Goal: Entertainment & Leisure: Consume media (video, audio)

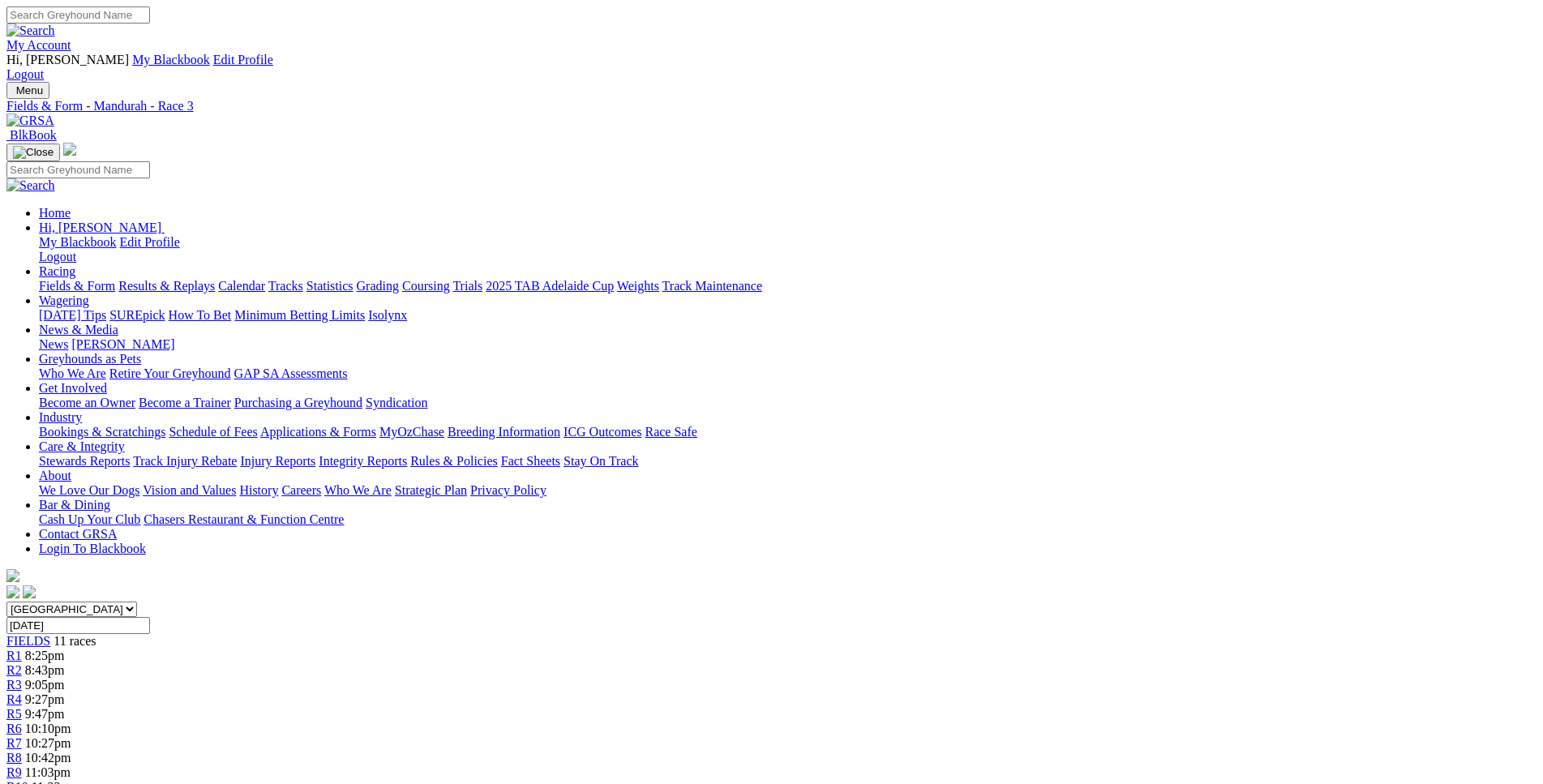
click at [22, 663] on link "R2" at bounding box center [15, 670] width 15 height 14
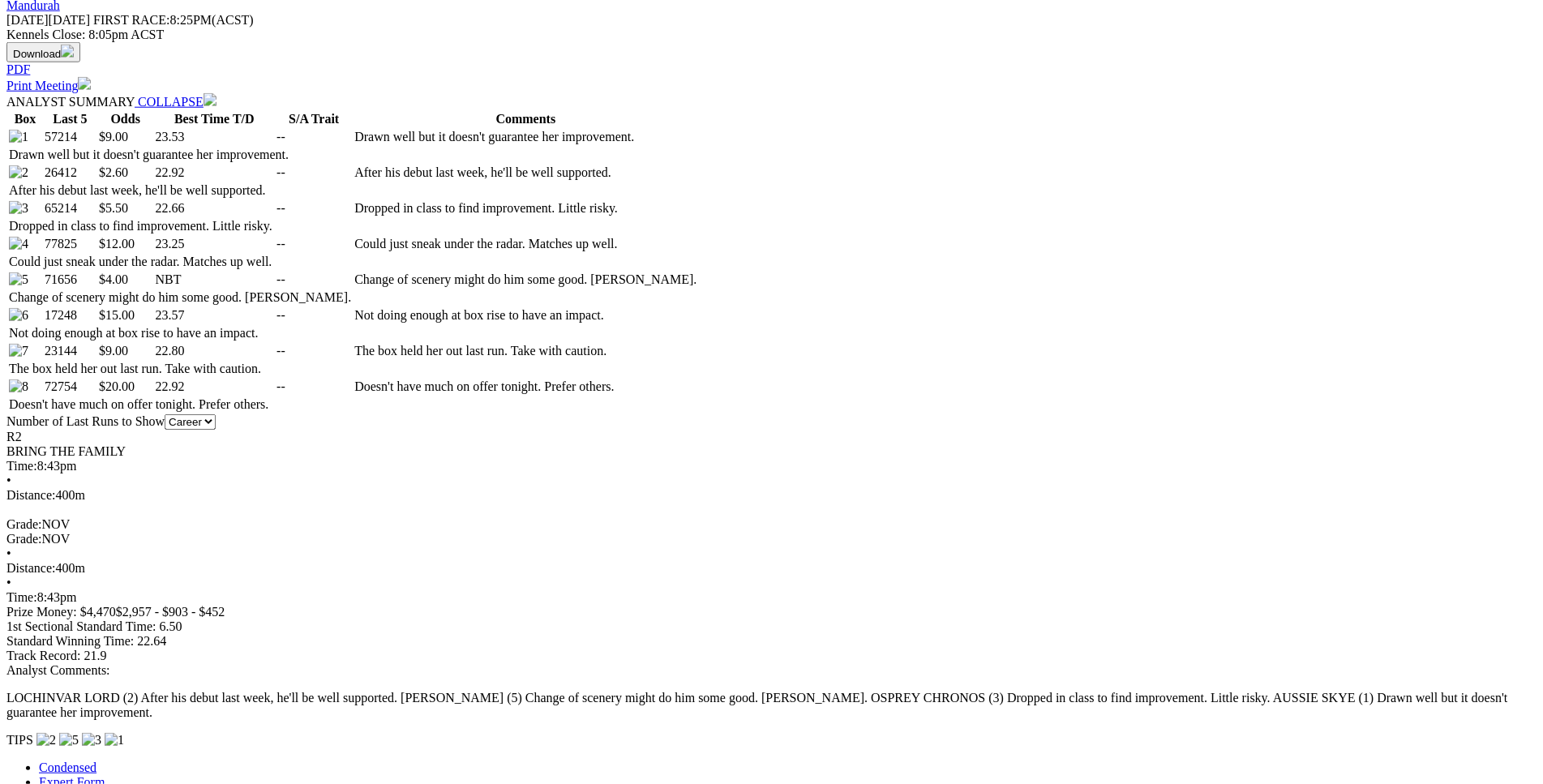
scroll to position [826, 0]
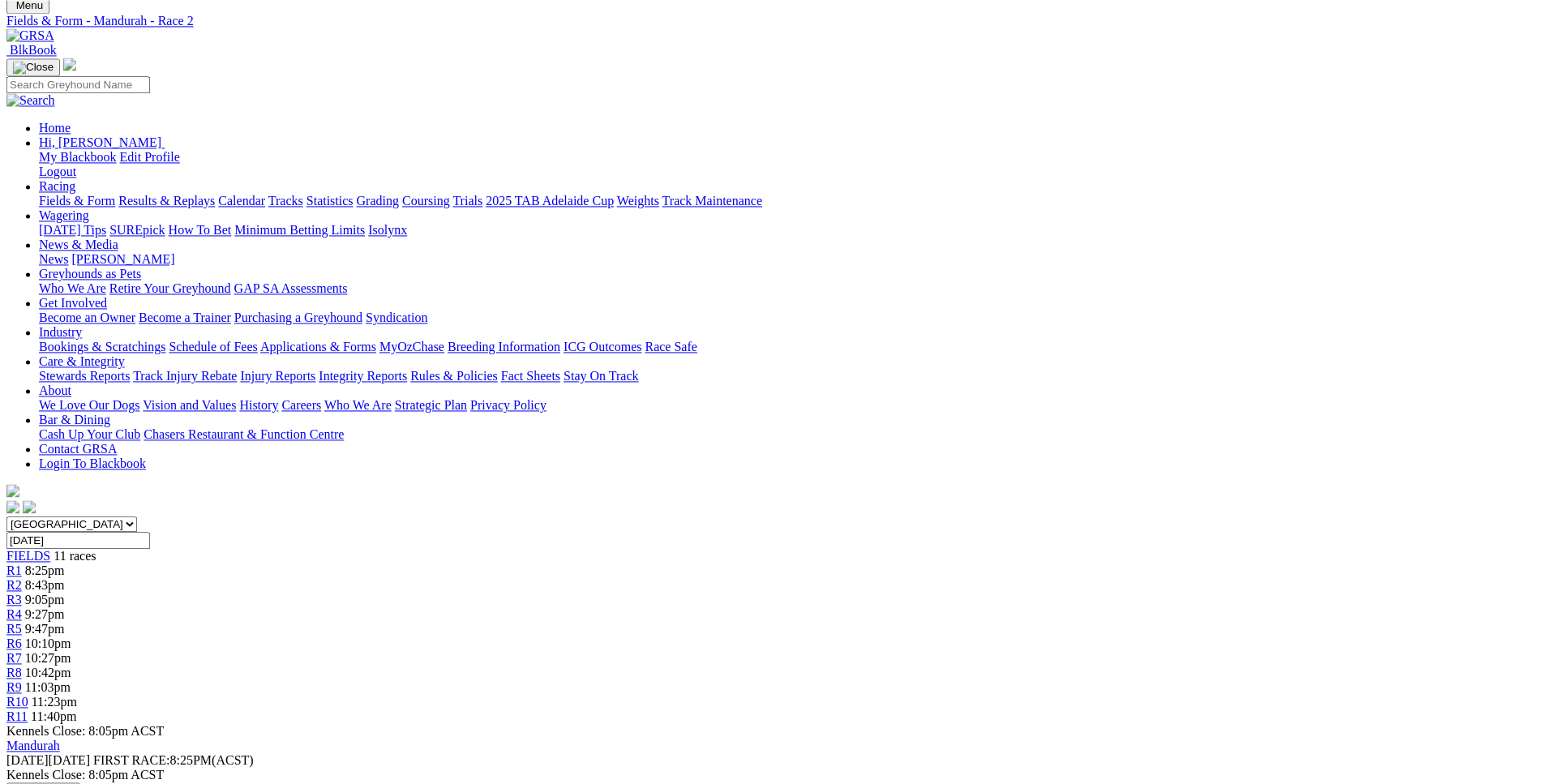
scroll to position [83, 0]
click at [634, 609] on div "R4 9:27pm" at bounding box center [772, 616] width 1530 height 15
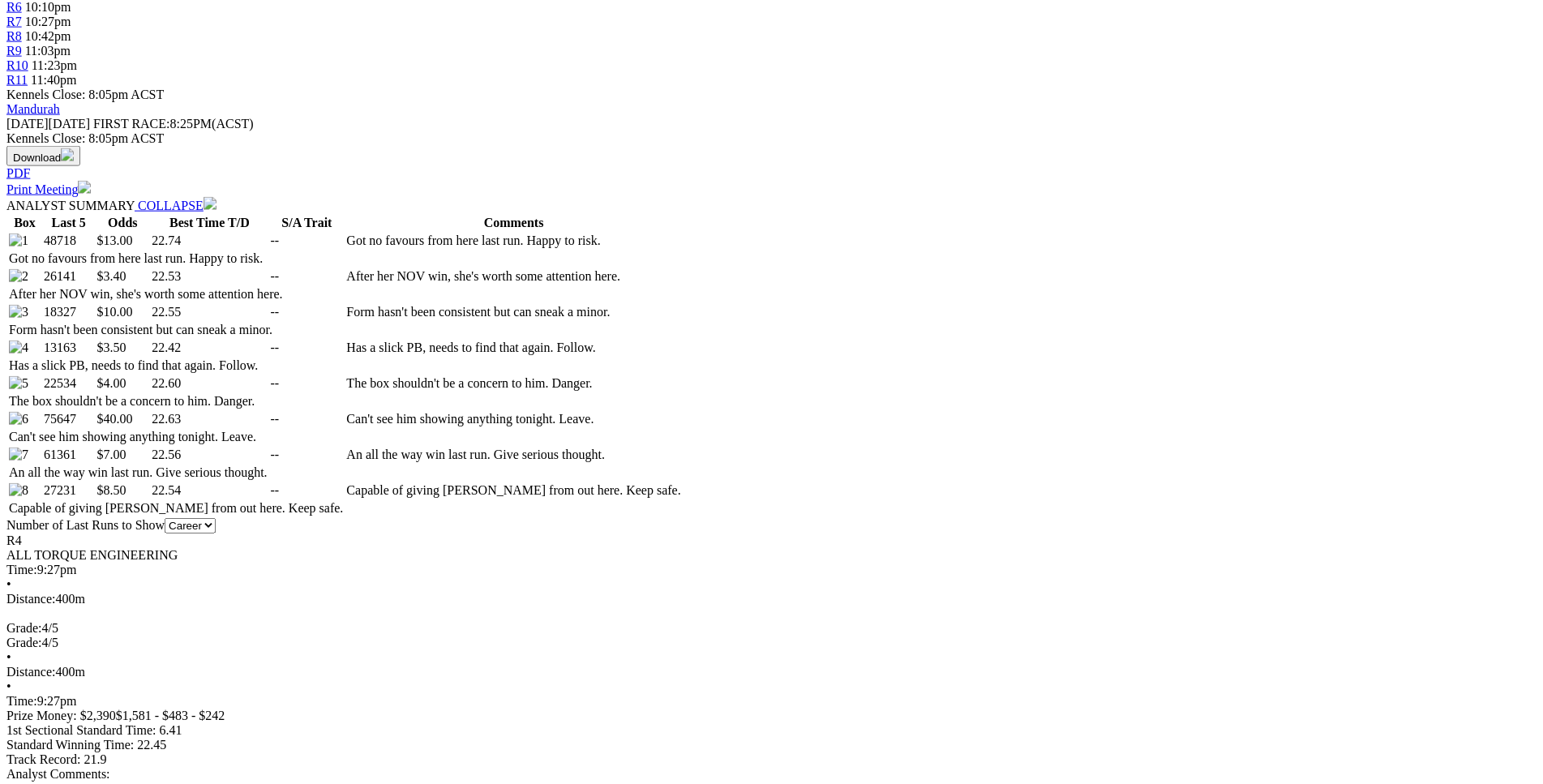
scroll to position [723, 0]
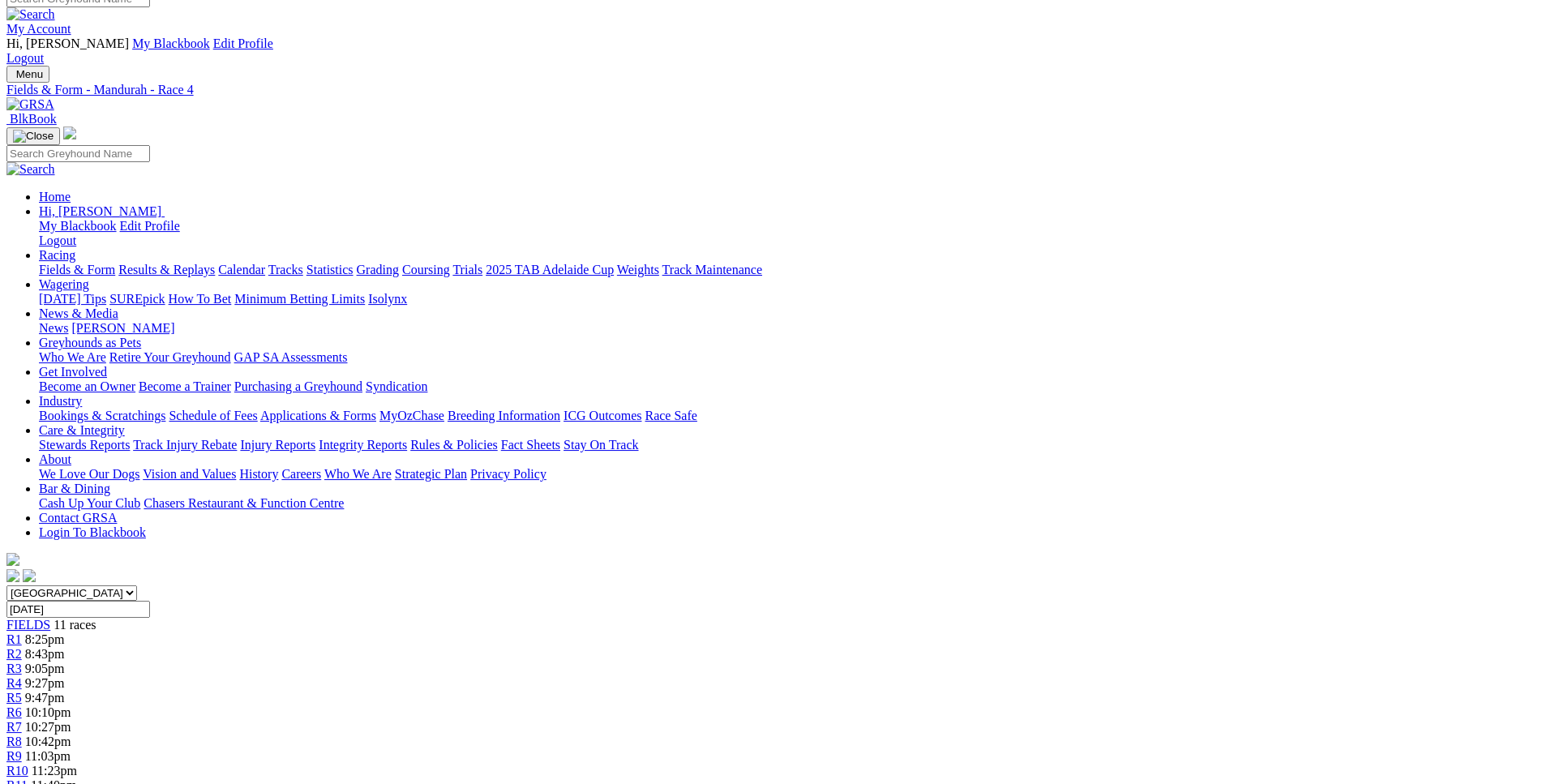
scroll to position [0, 0]
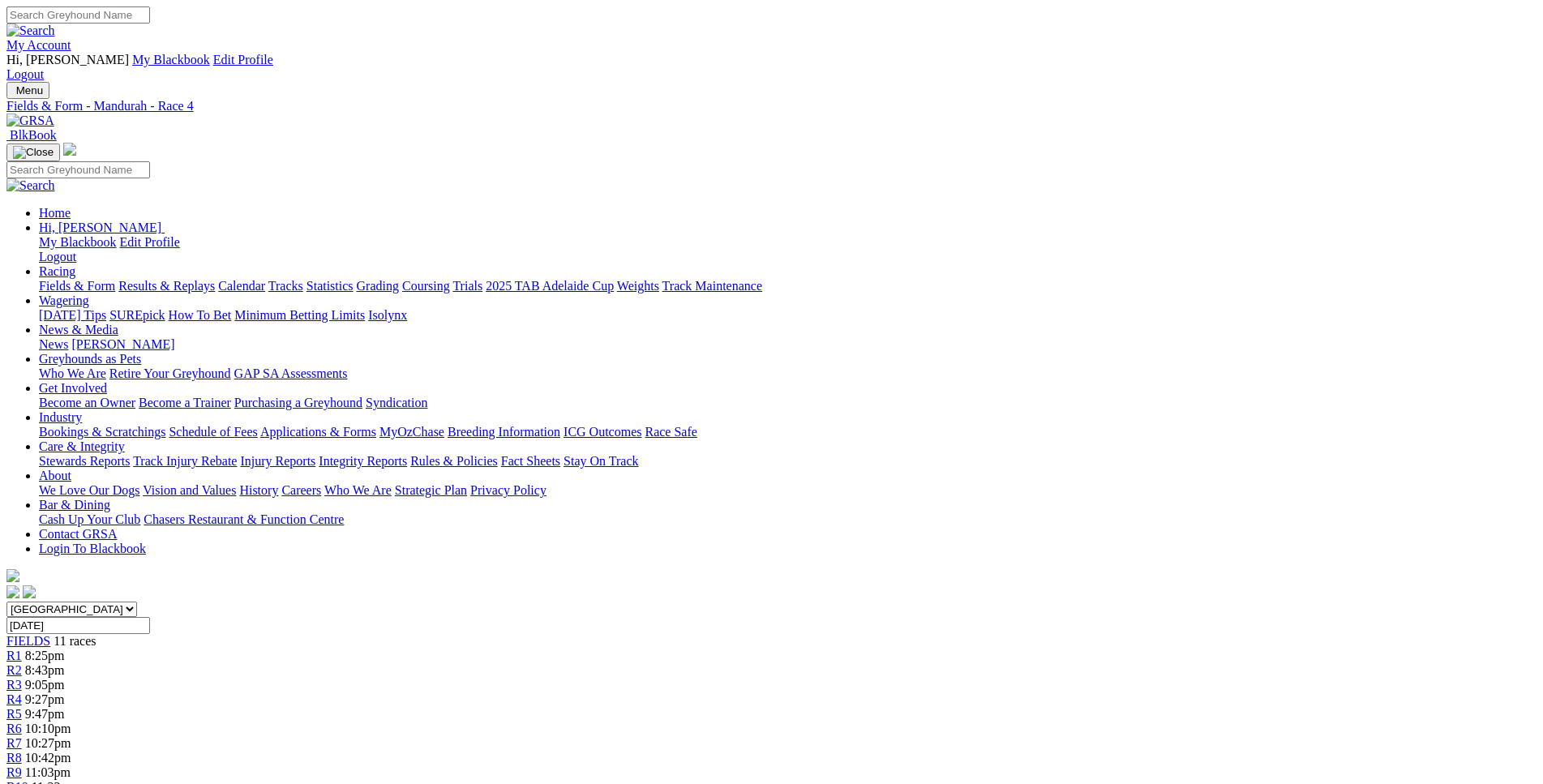
click at [22, 707] on link "R5" at bounding box center [15, 714] width 15 height 14
click at [22, 721] on link "R6" at bounding box center [15, 728] width 15 height 14
click at [877, 736] on div "R7 10:27pm" at bounding box center [772, 743] width 1530 height 15
click at [22, 750] on link "R8" at bounding box center [15, 757] width 15 height 14
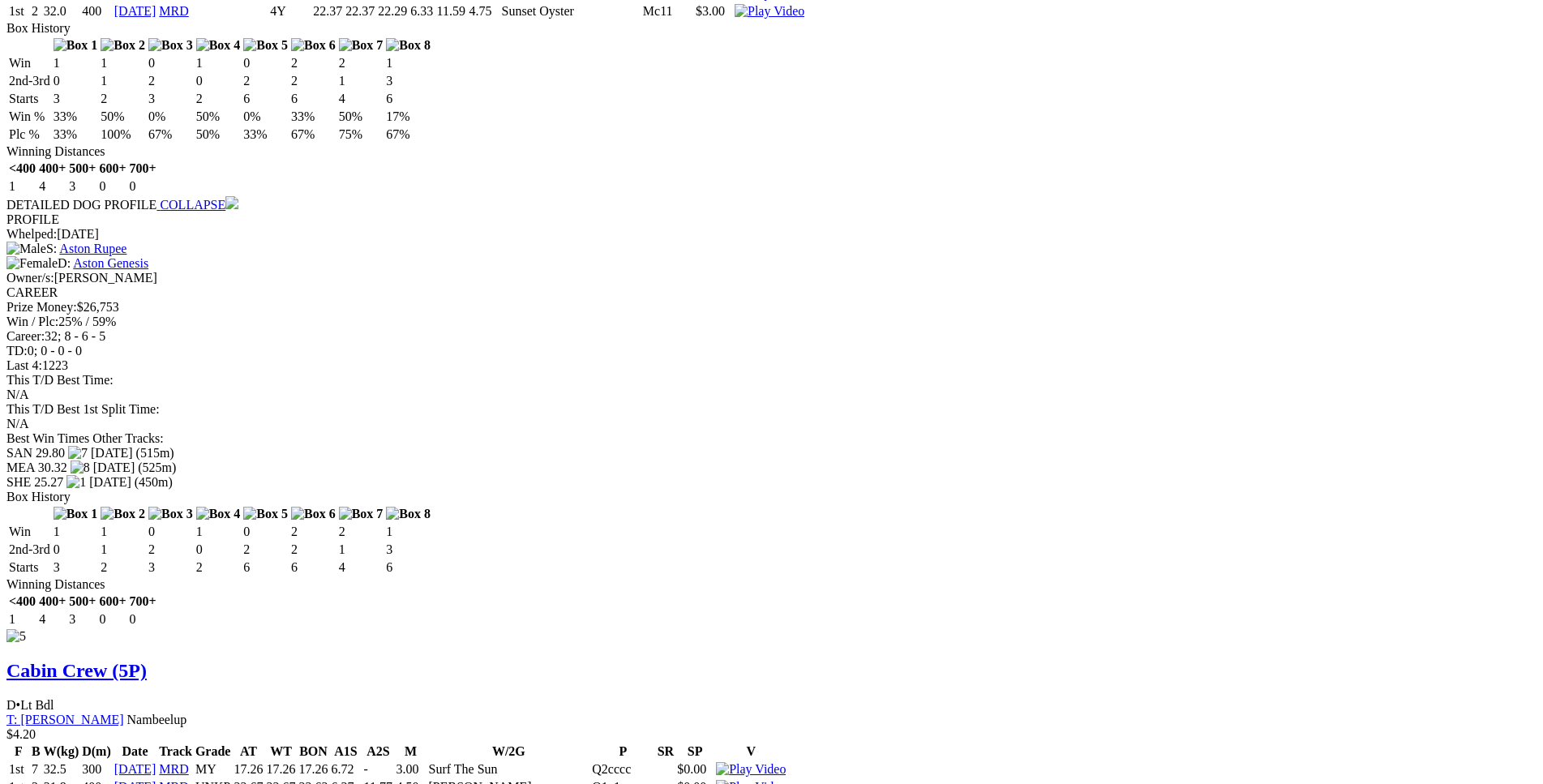
scroll to position [7408, 0]
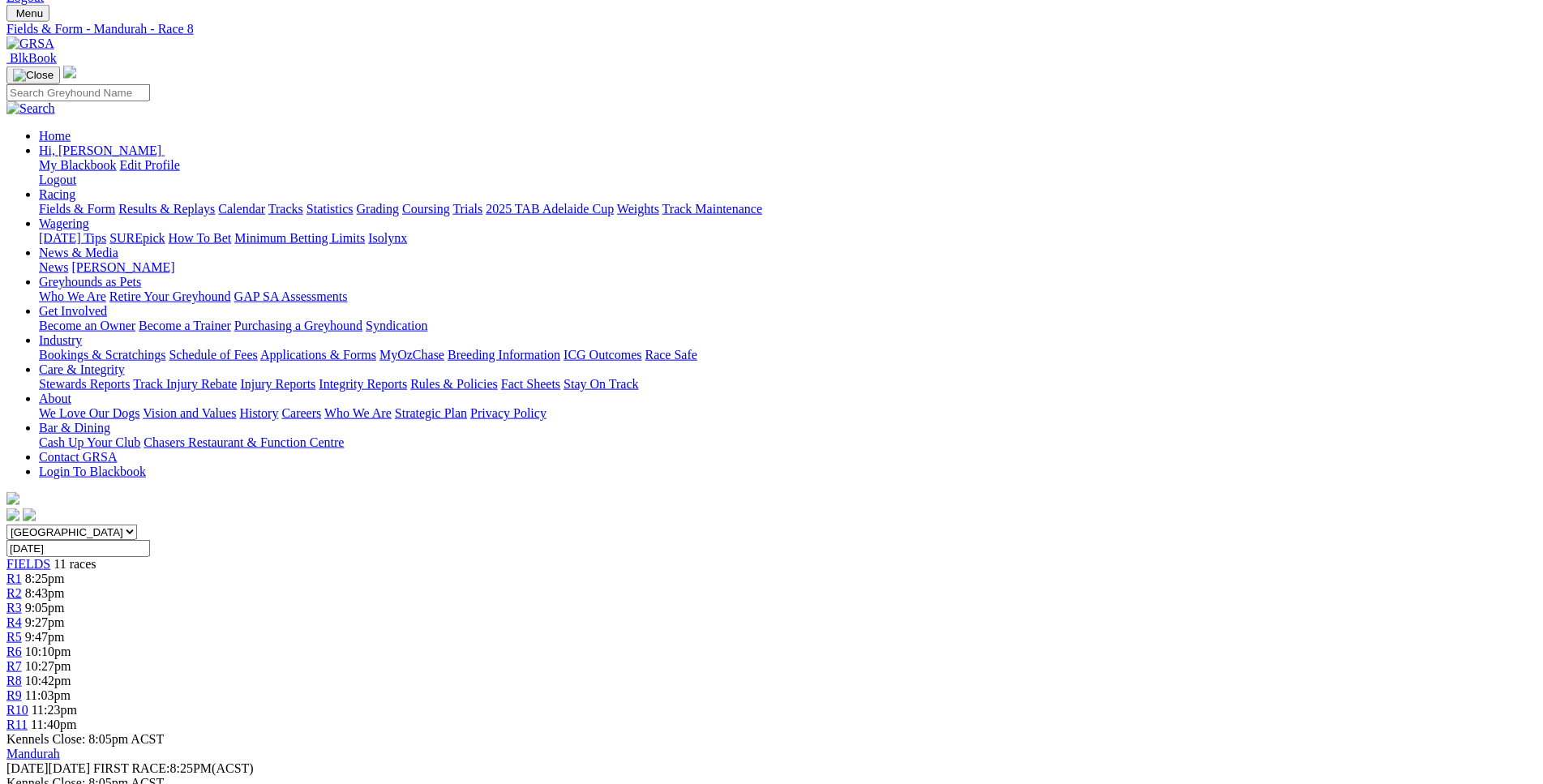
scroll to position [0, 0]
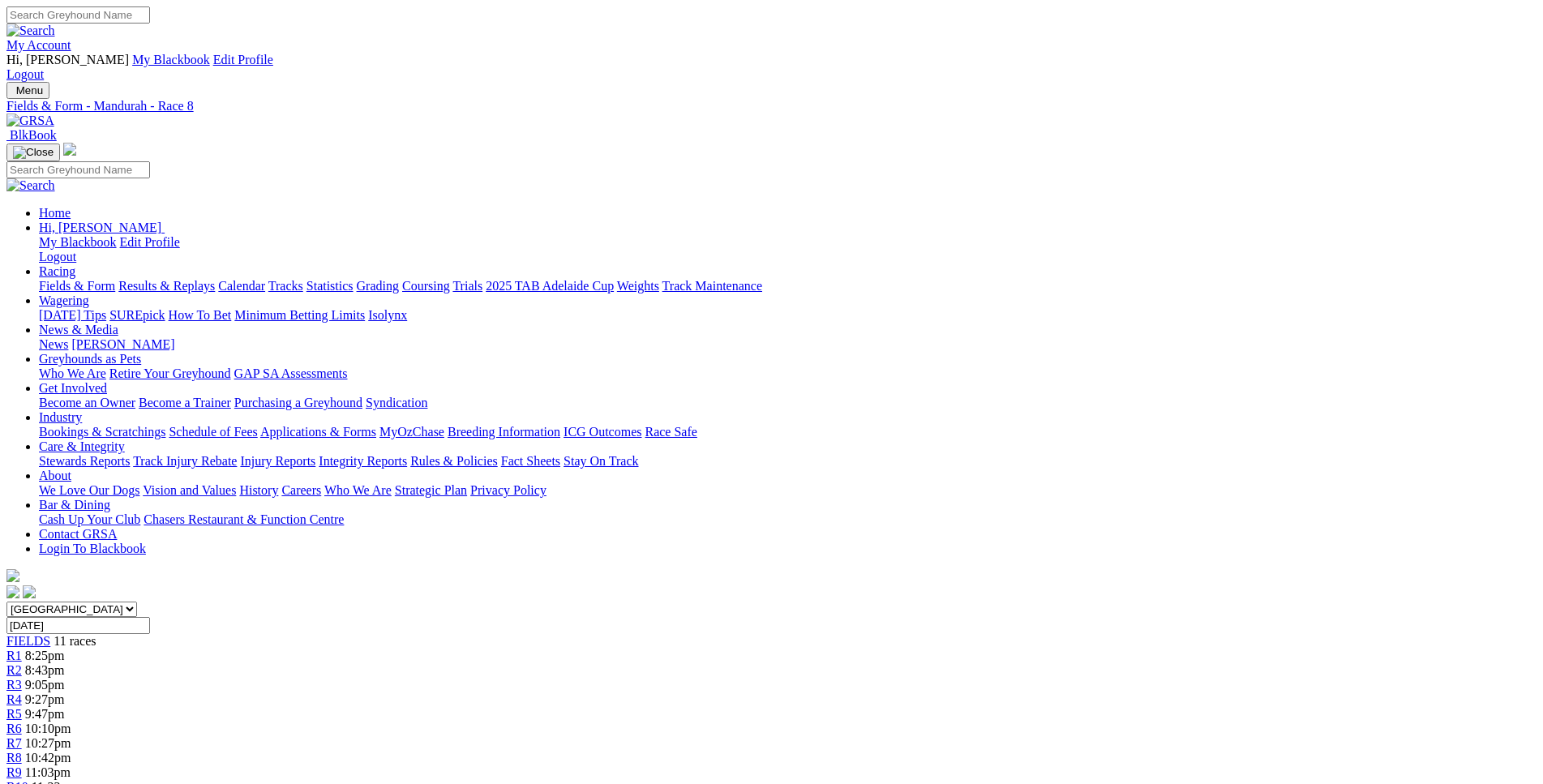
click at [71, 765] on span "11:03pm" at bounding box center [47, 772] width 46 height 14
click at [1144, 780] on div "R10 11:23pm" at bounding box center [772, 787] width 1530 height 15
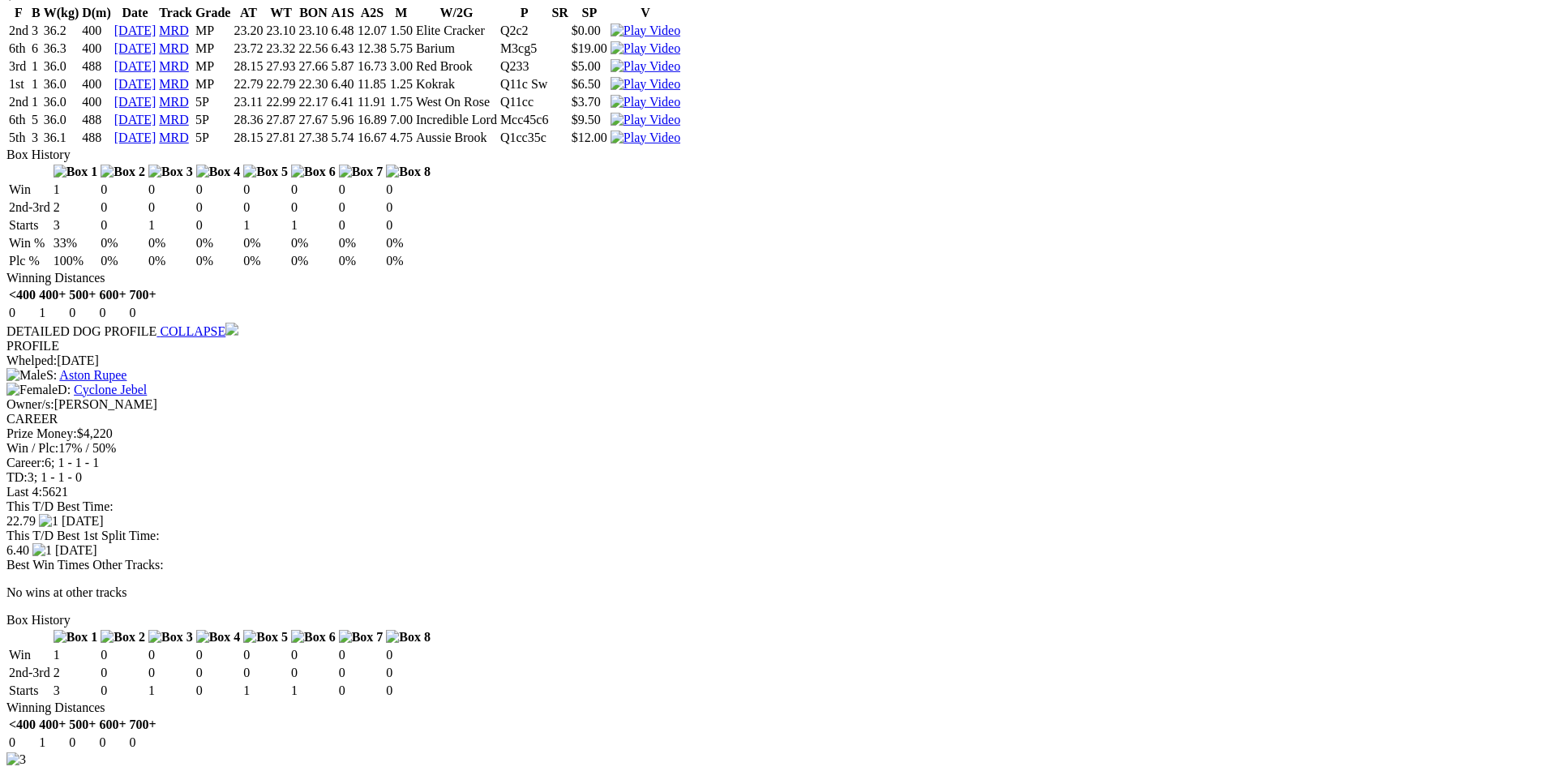
scroll to position [3029, 0]
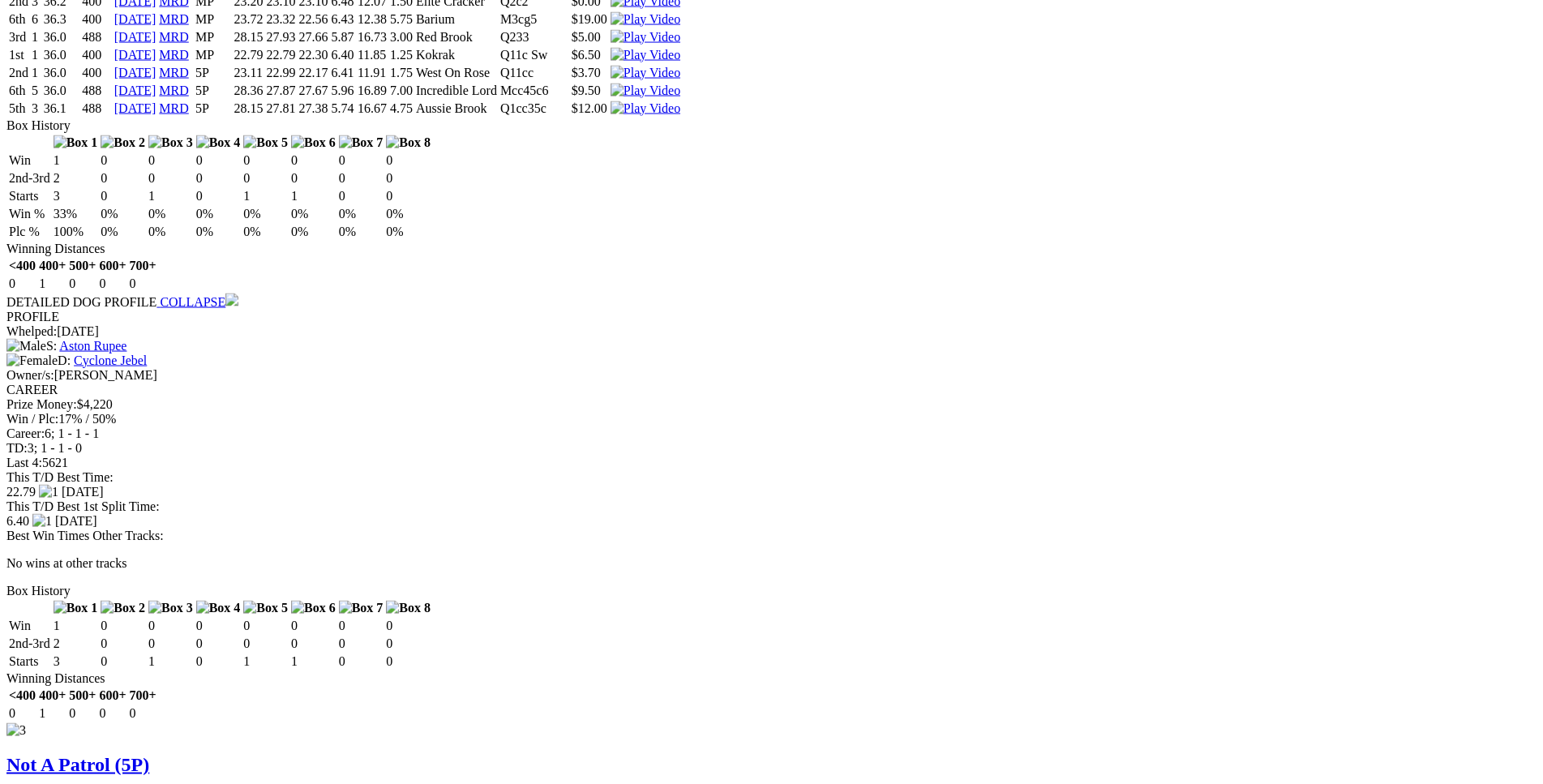
drag, startPoint x: 243, startPoint y: 469, endPoint x: 944, endPoint y: 467, distance: 701.0
copy tr "8th 8 39.1 400 02 Oct 25 MRD 5Y 23.65 22.68 22.63 6.51 12.15 13.75 Sand Fire Q4…"
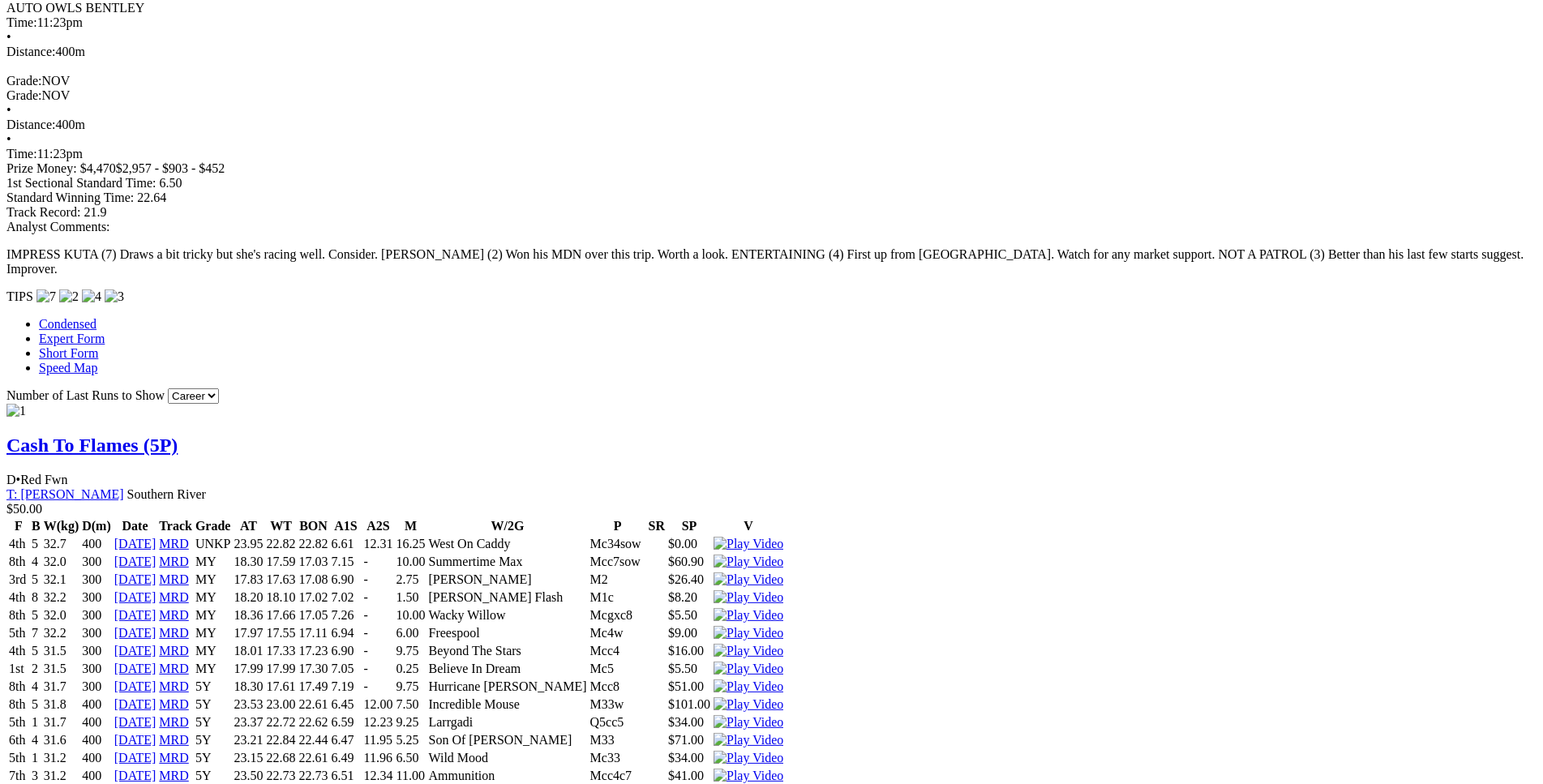
scroll to position [1239, 0]
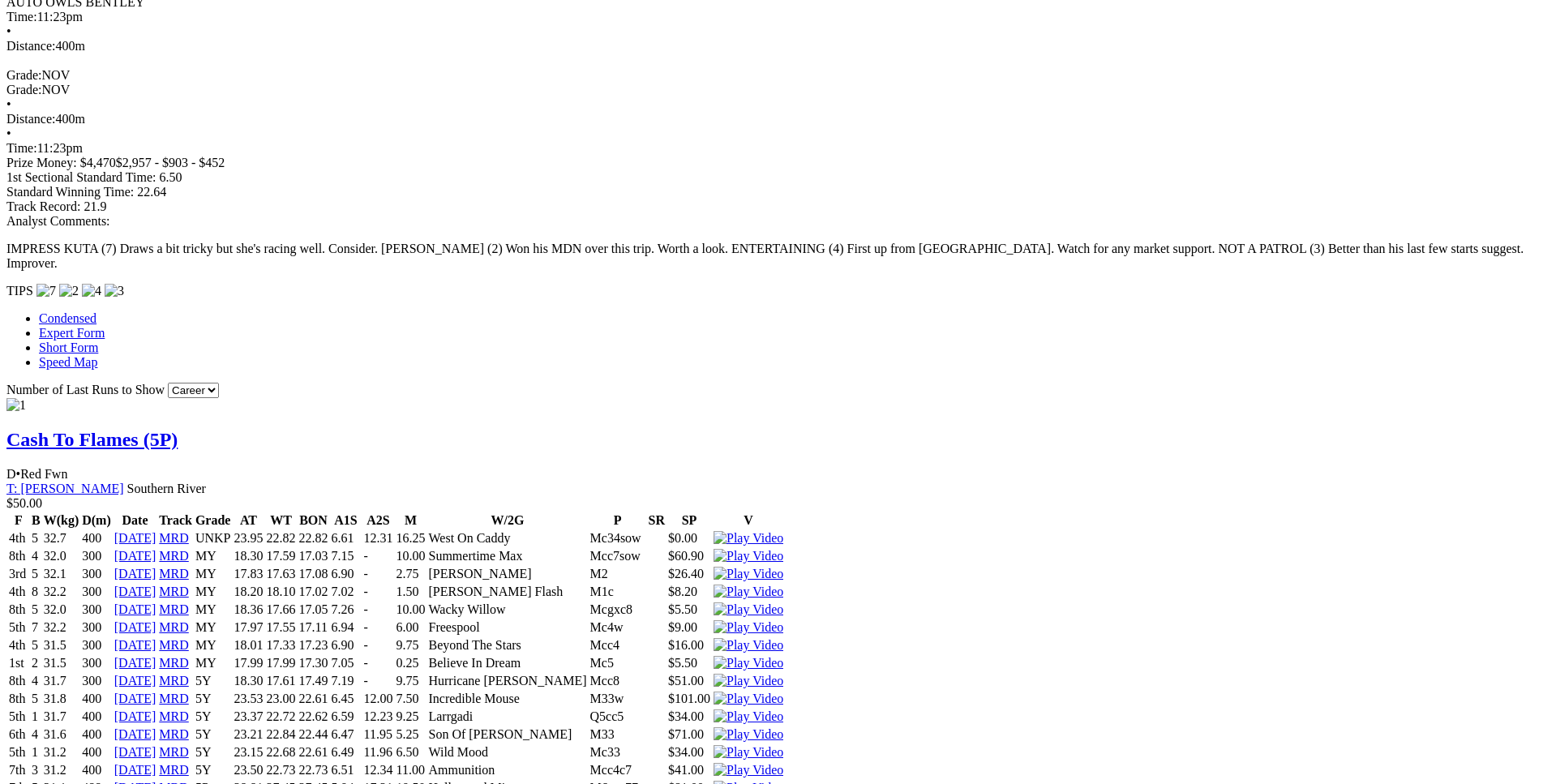
drag, startPoint x: 429, startPoint y: 283, endPoint x: 940, endPoint y: 283, distance: 511.0
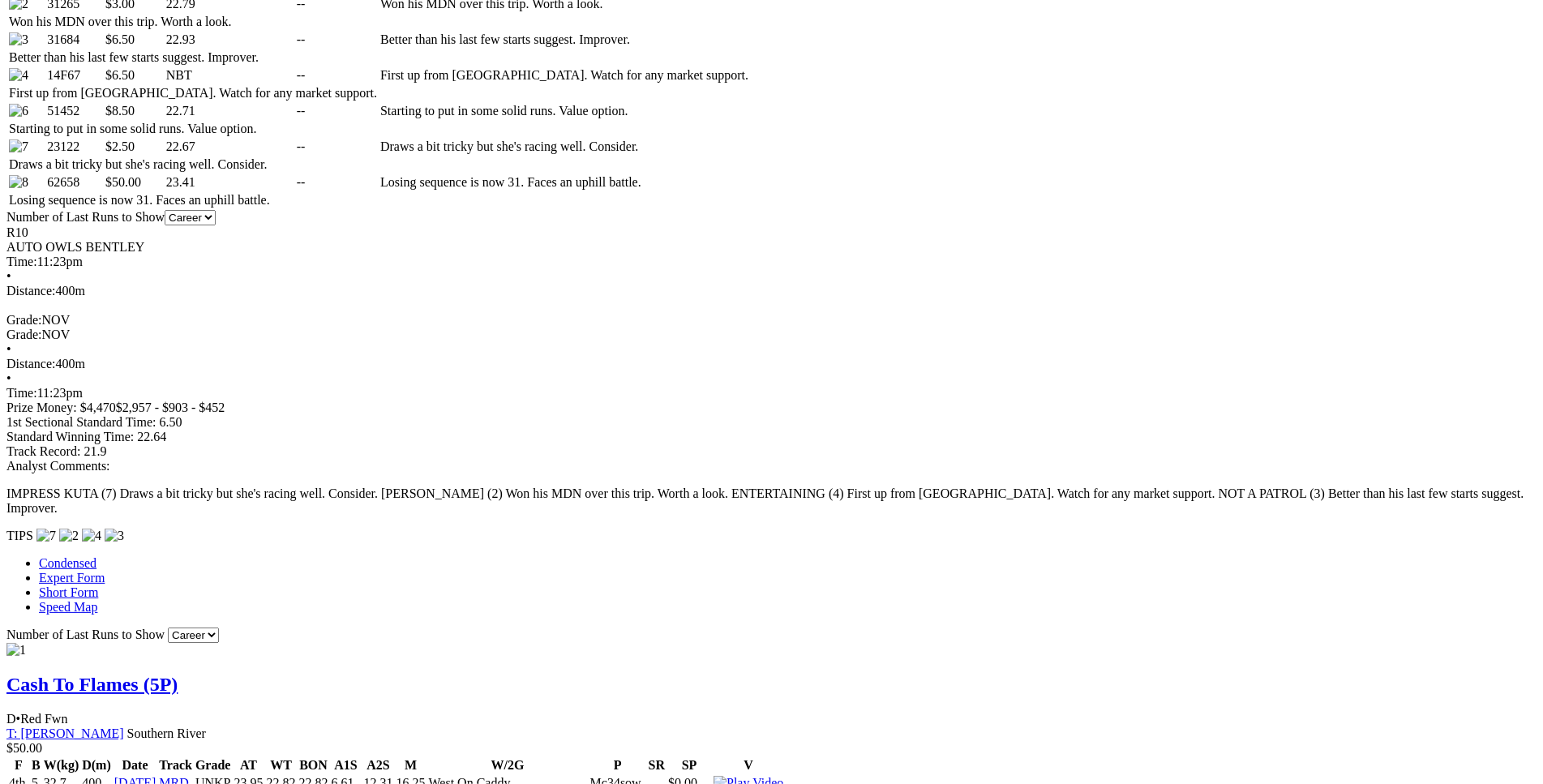
scroll to position [991, 0]
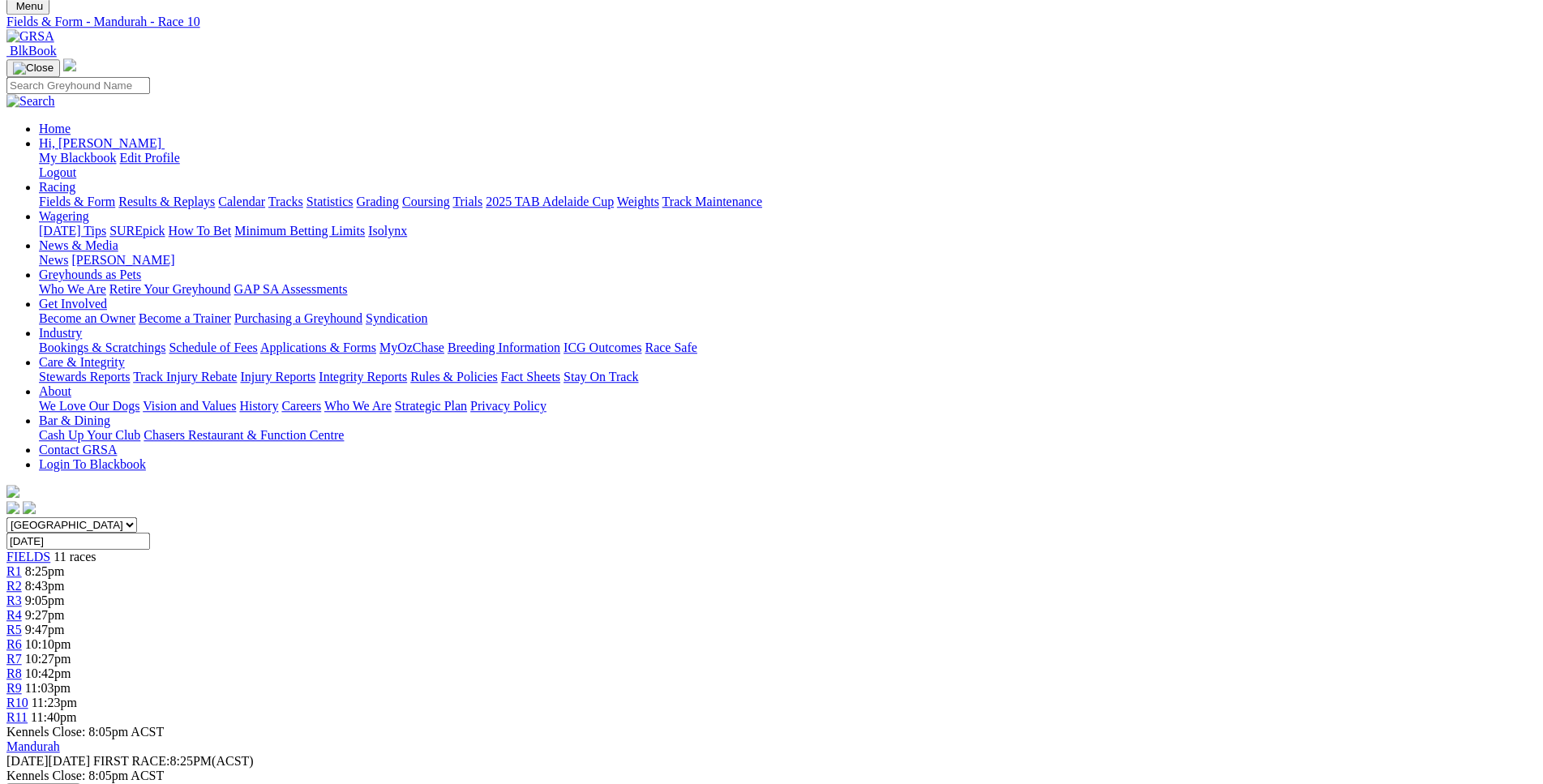
scroll to position [0, 0]
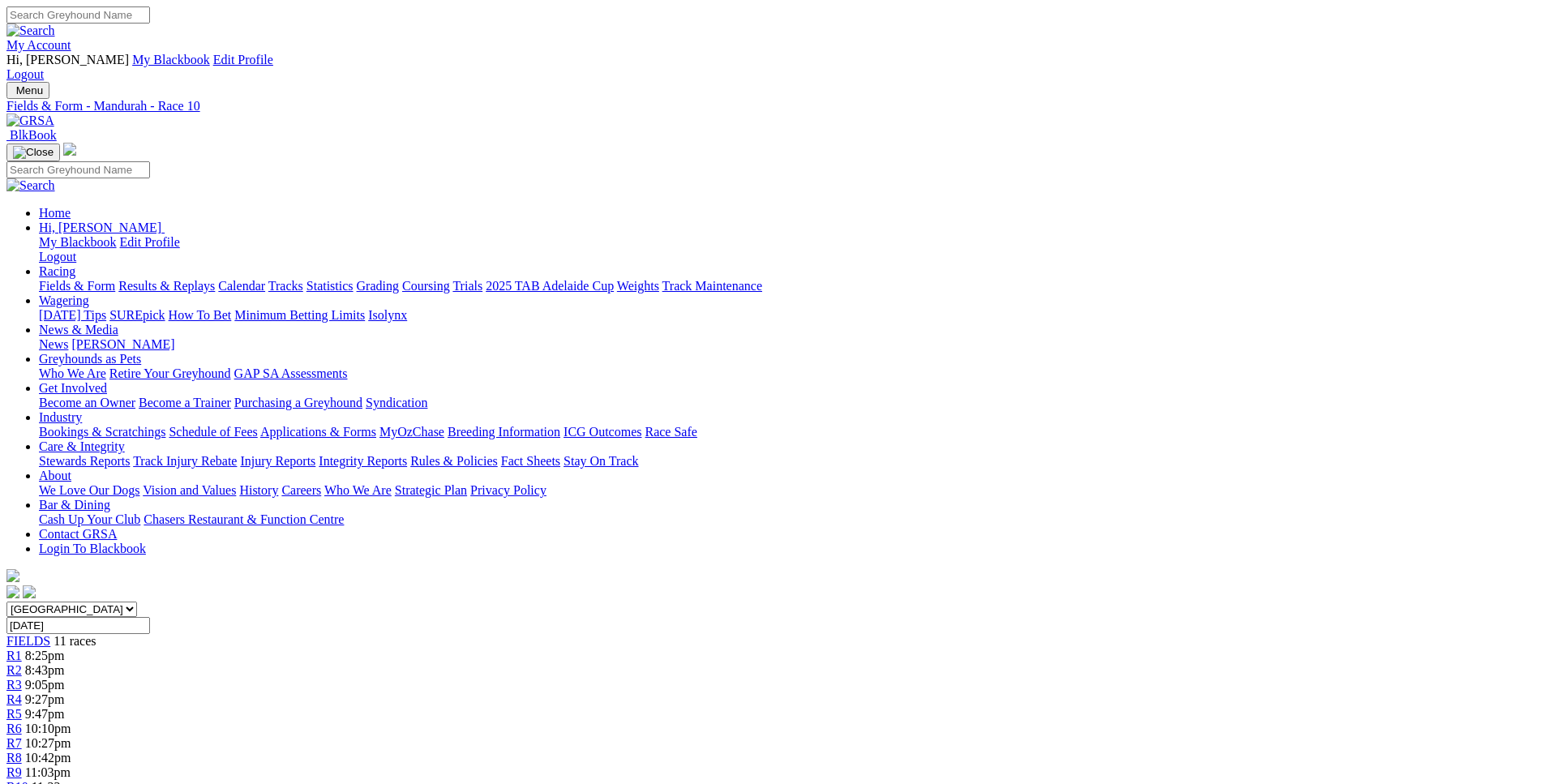
click at [28, 780] on span "R10" at bounding box center [17, 787] width 22 height 14
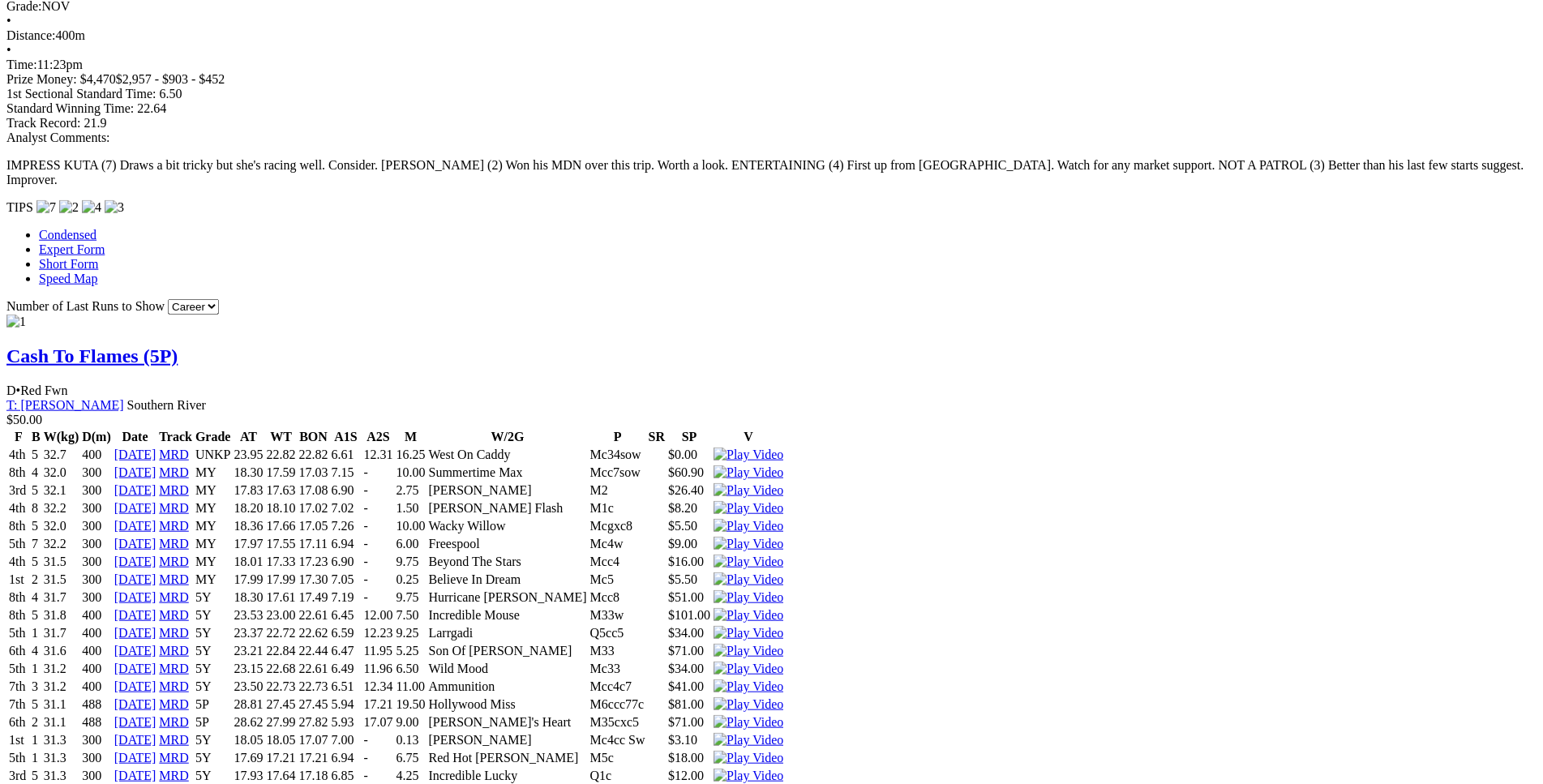
scroll to position [1323, 0]
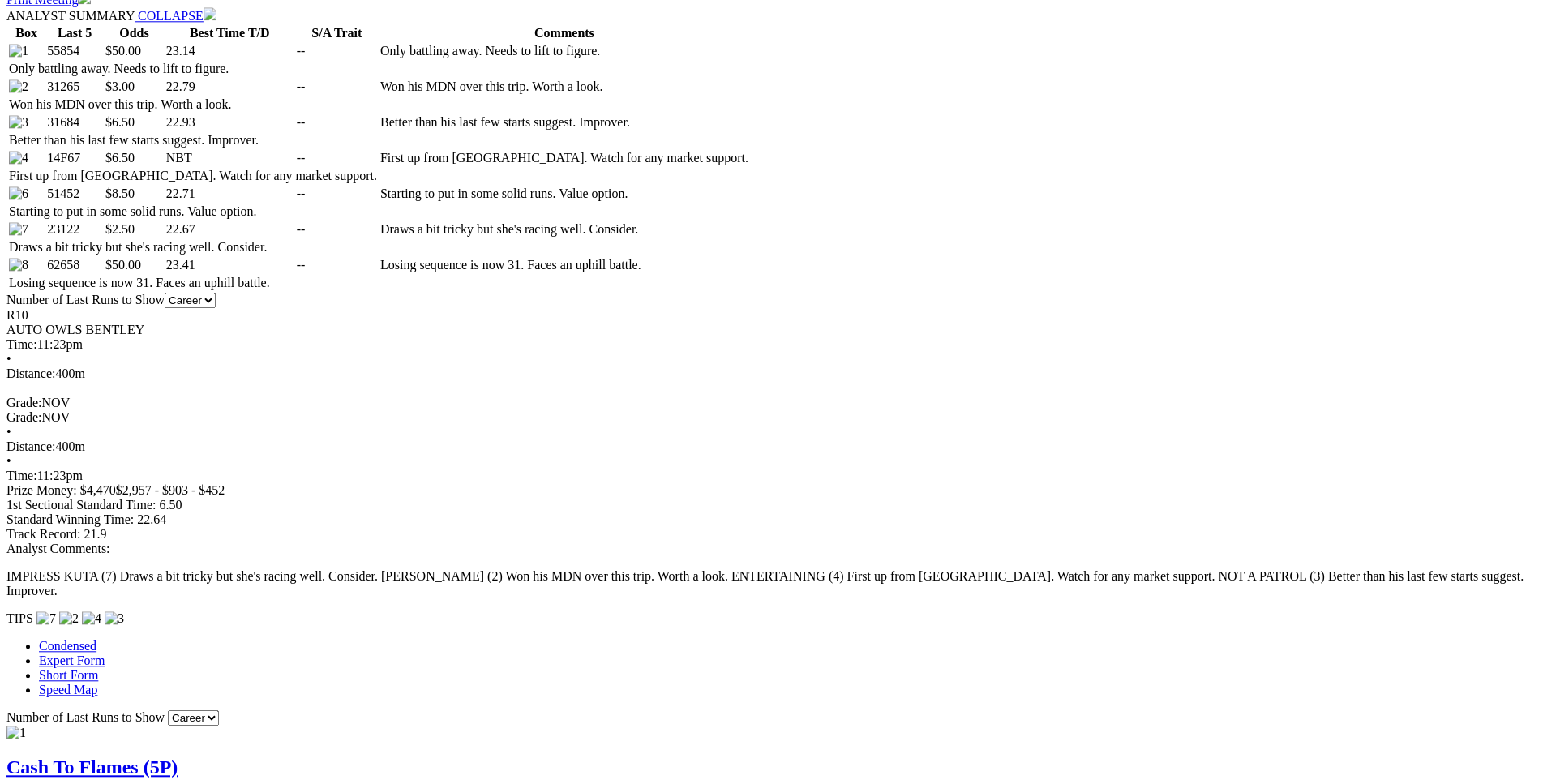
scroll to position [910, 0]
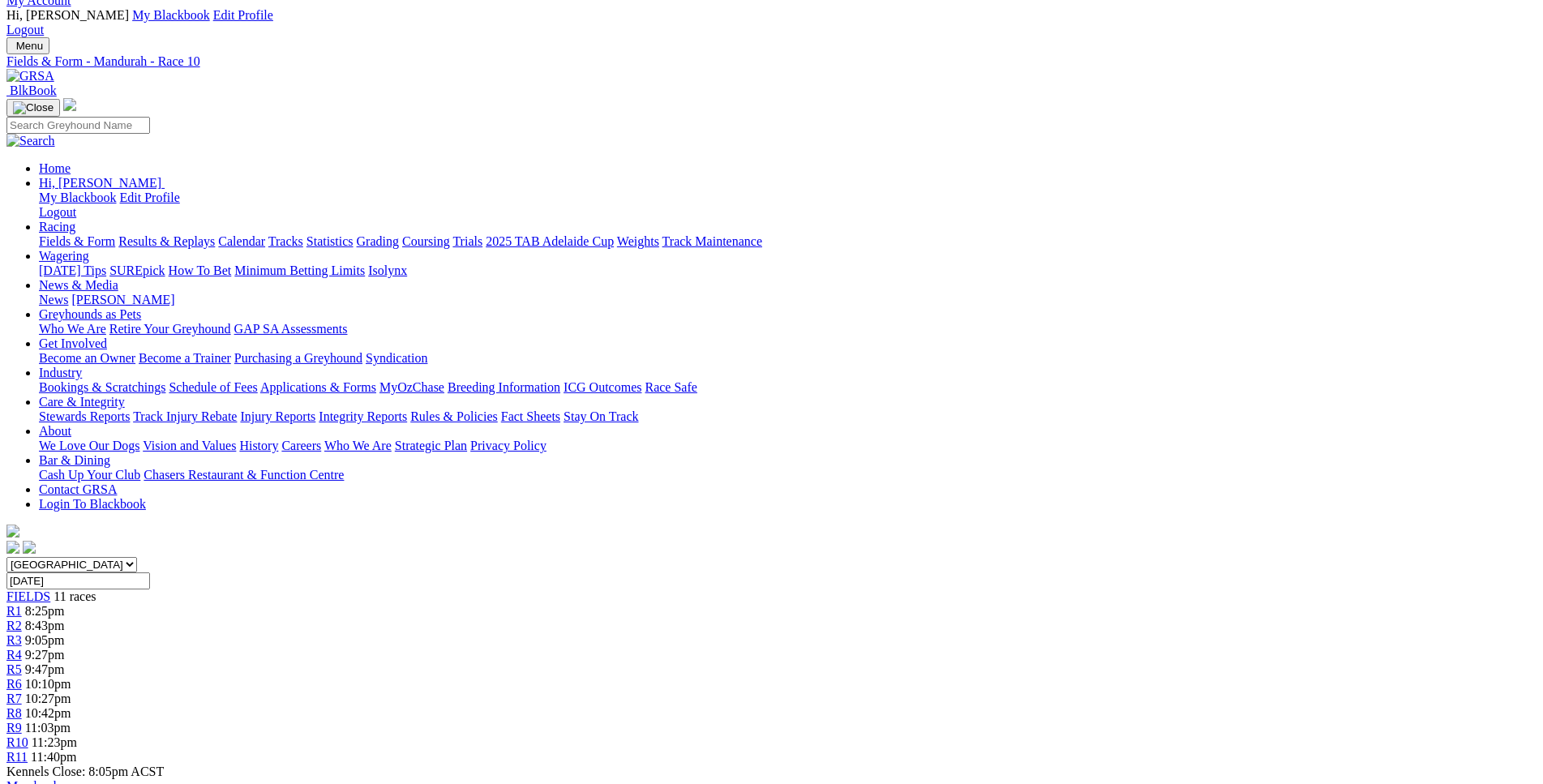
scroll to position [0, 0]
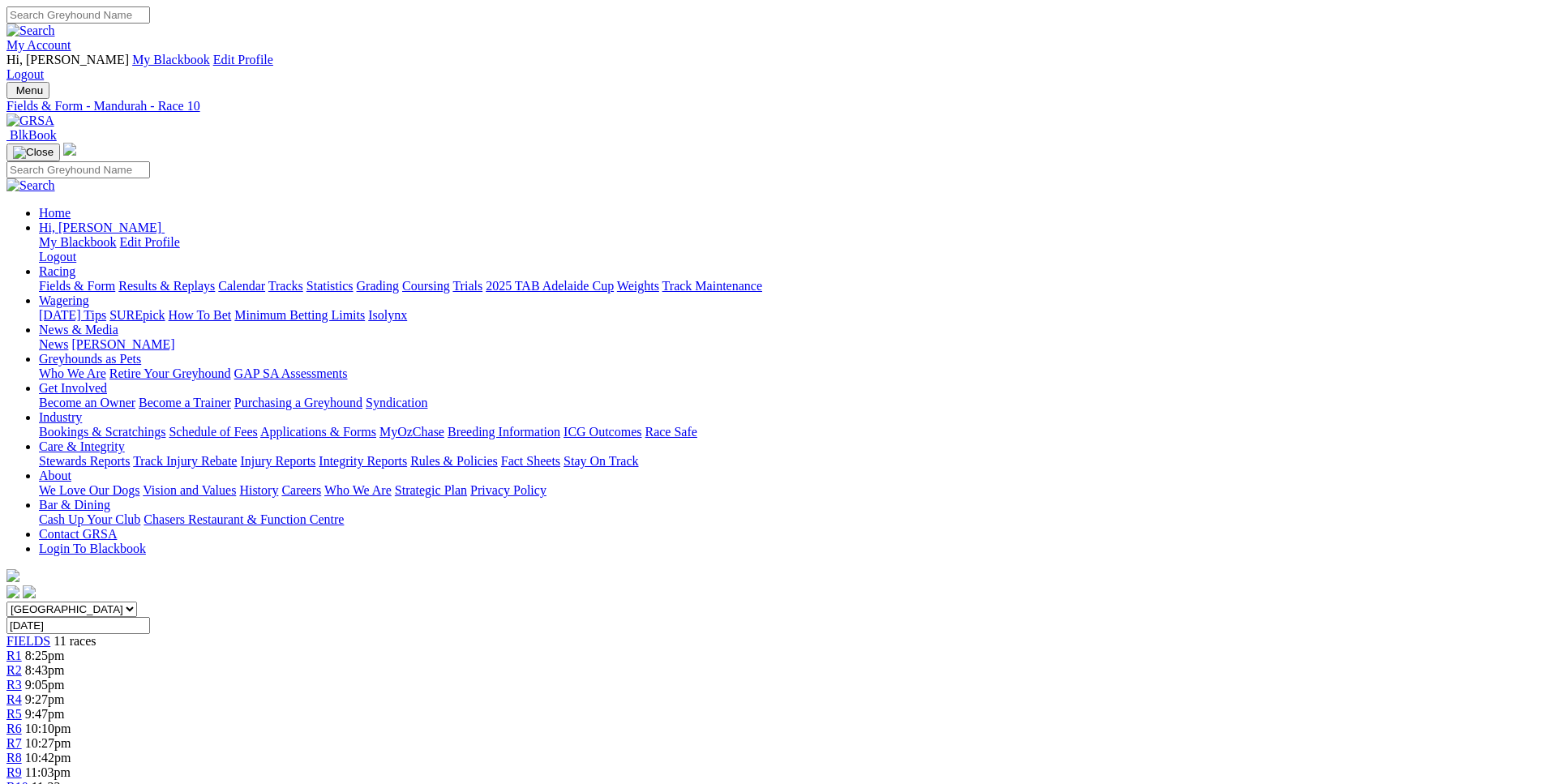
click at [22, 648] on link "R1" at bounding box center [15, 655] width 15 height 14
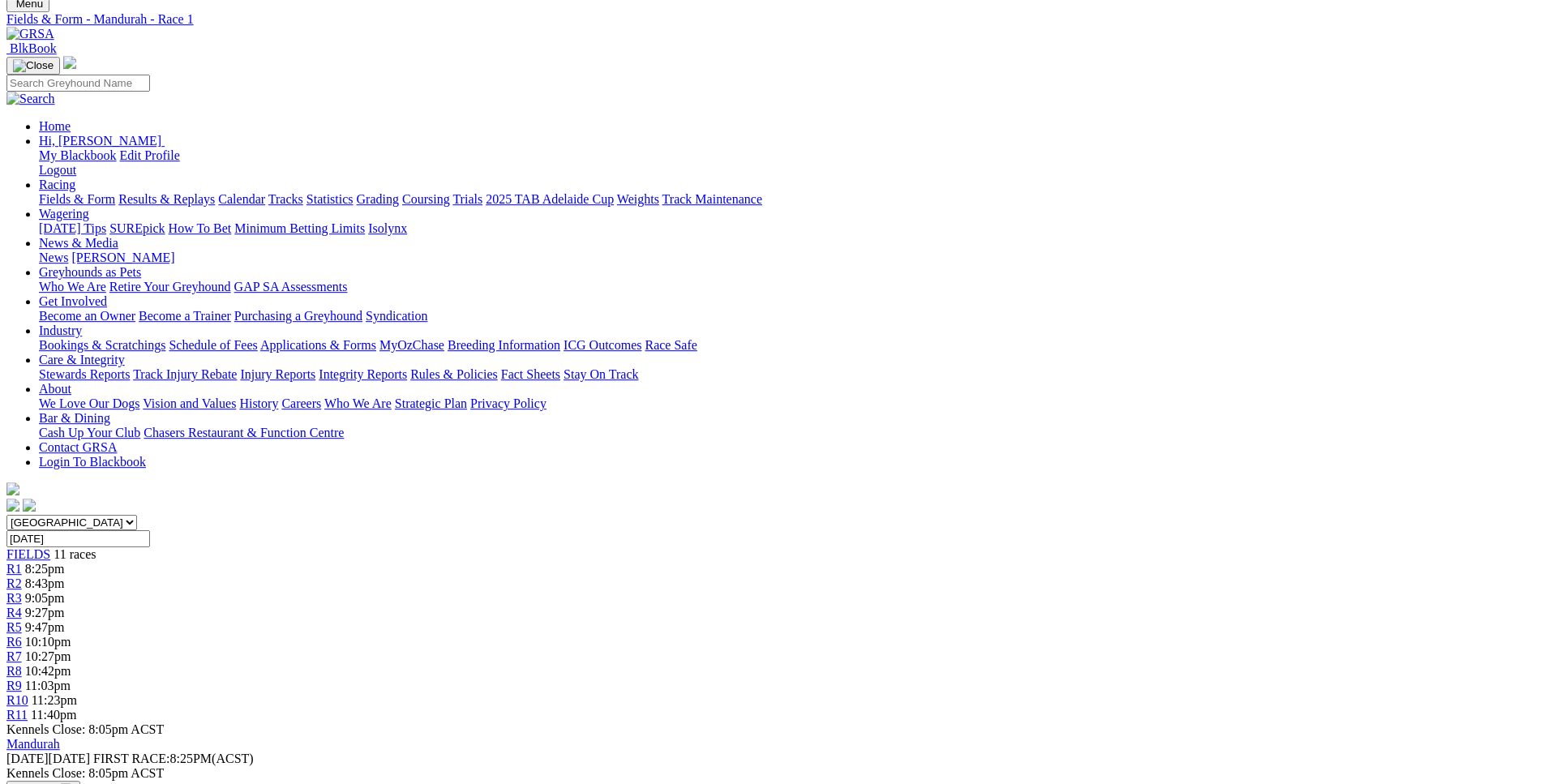
scroll to position [85, 0]
click at [65, 578] on span "8:43pm" at bounding box center [45, 585] width 40 height 14
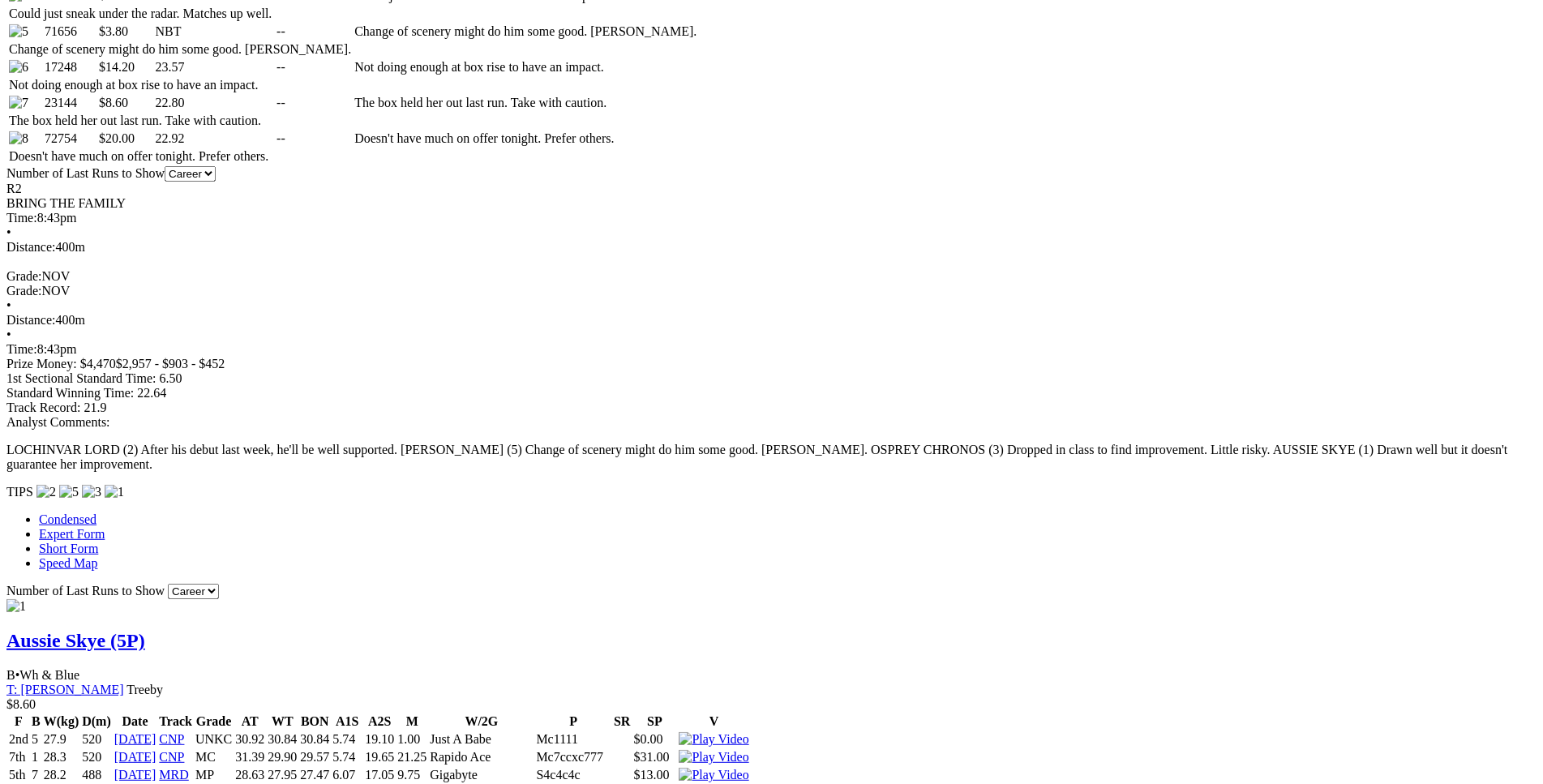
scroll to position [1074, 0]
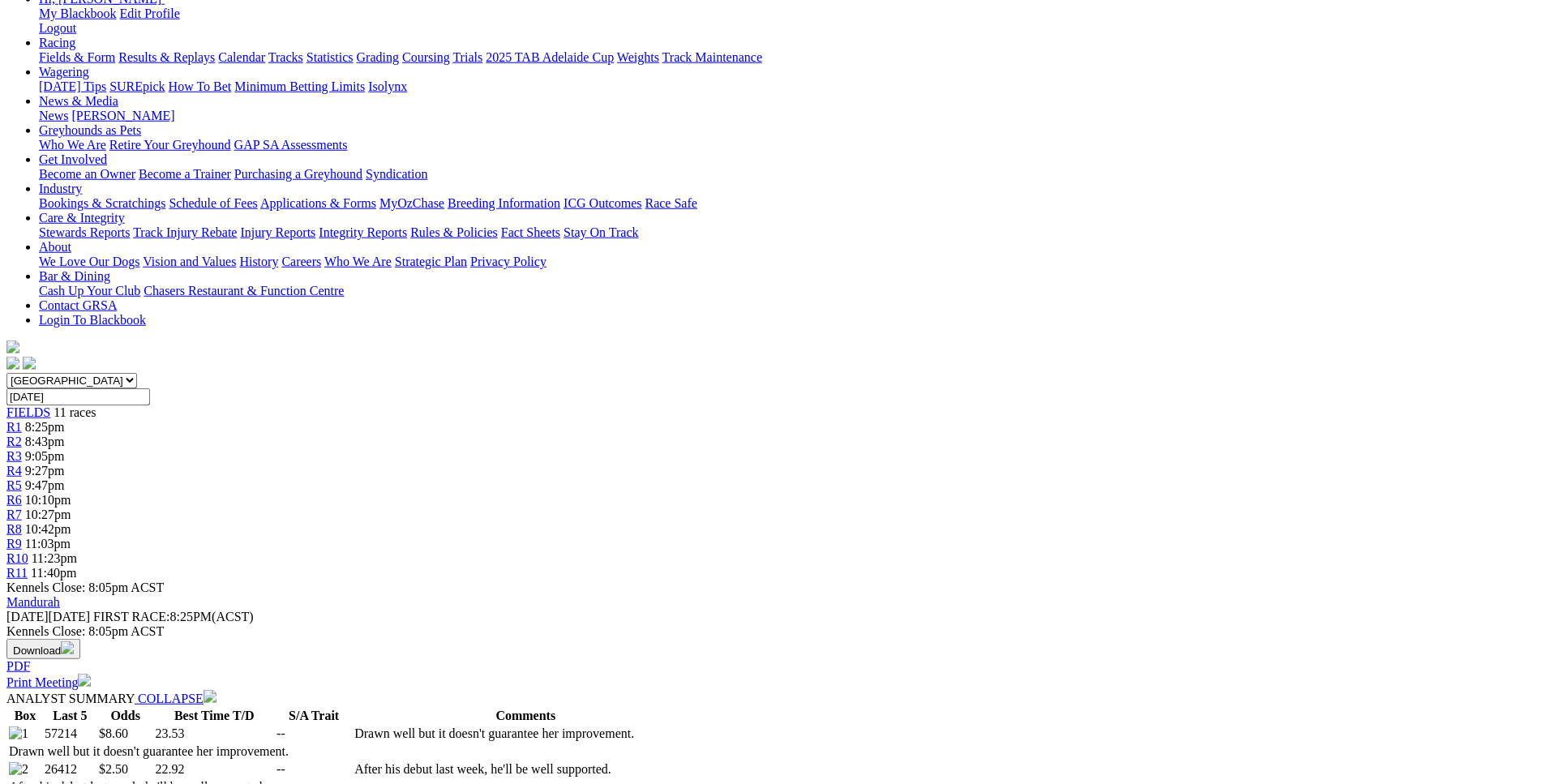
scroll to position [0, 0]
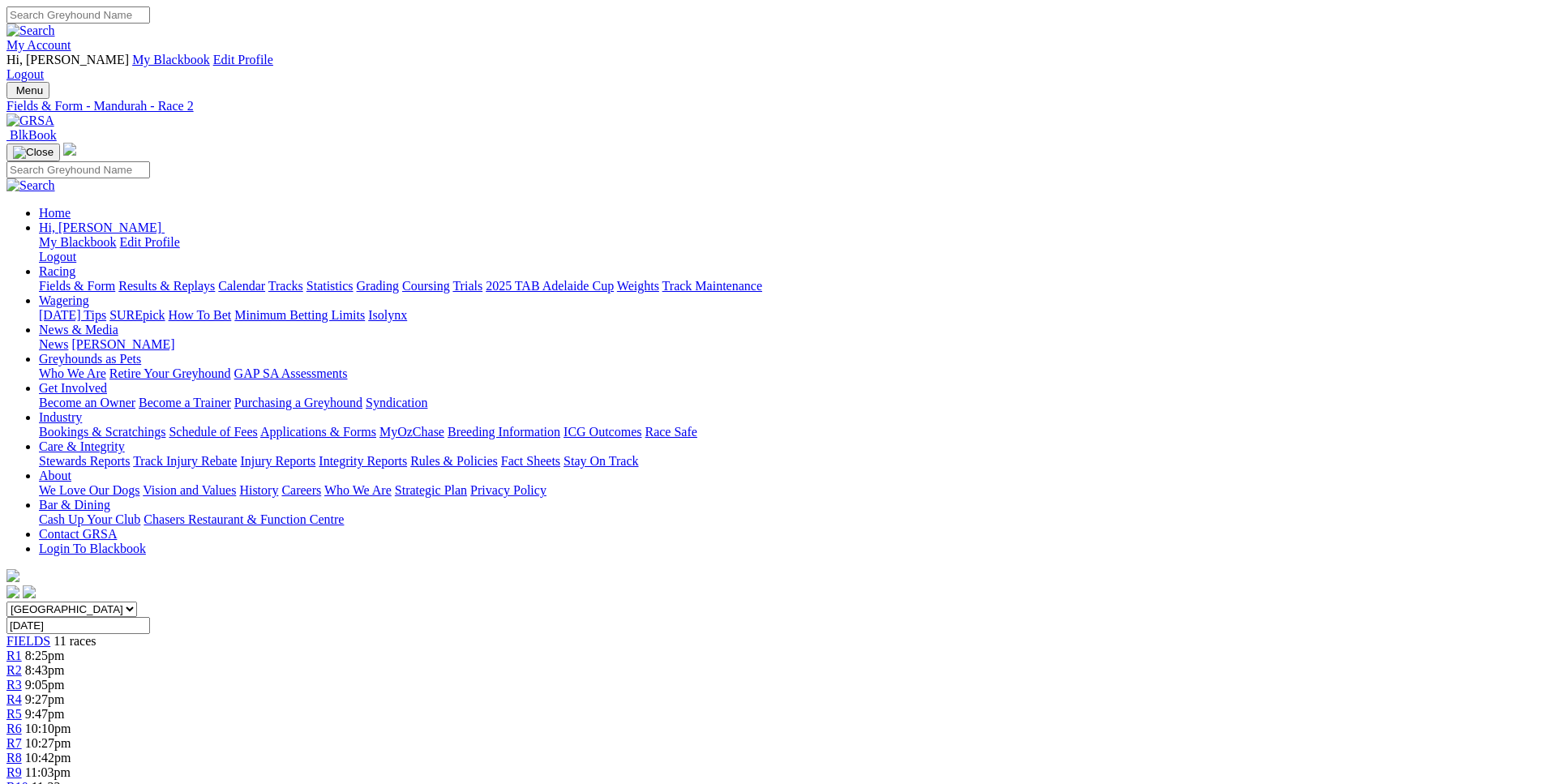
click at [22, 692] on span "R4" at bounding box center [15, 699] width 15 height 14
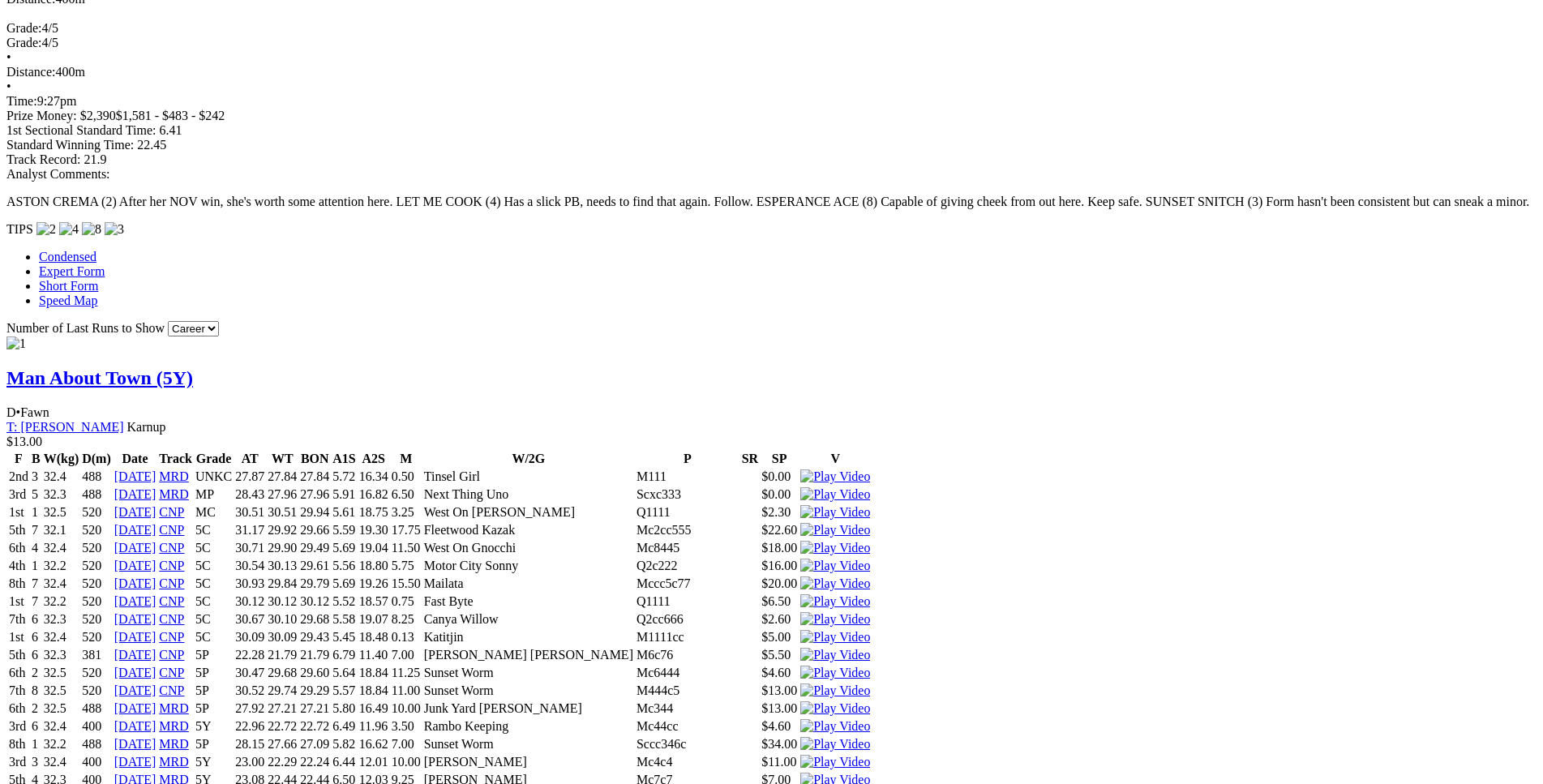
scroll to position [1322, 0]
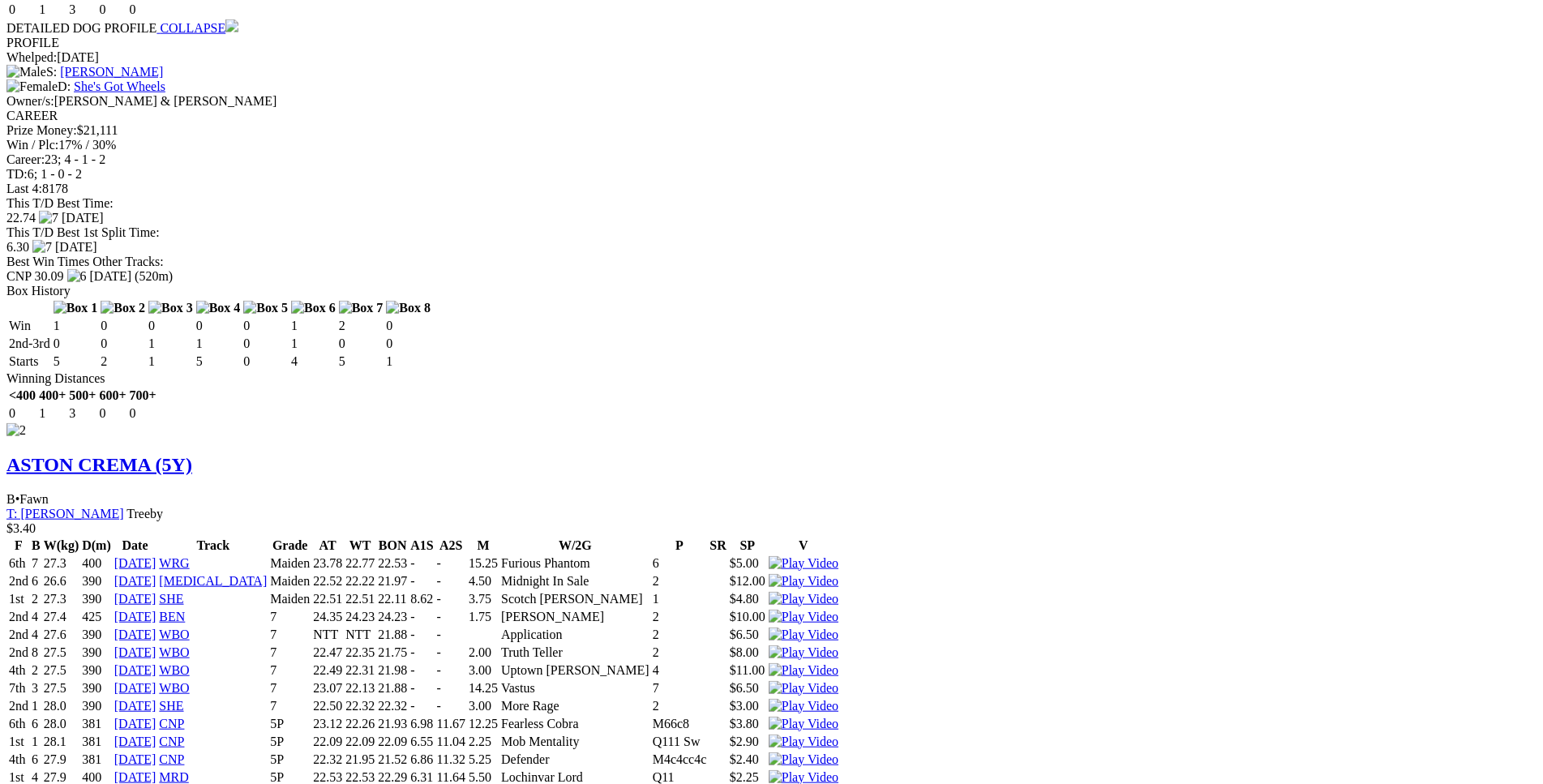
scroll to position [2397, 0]
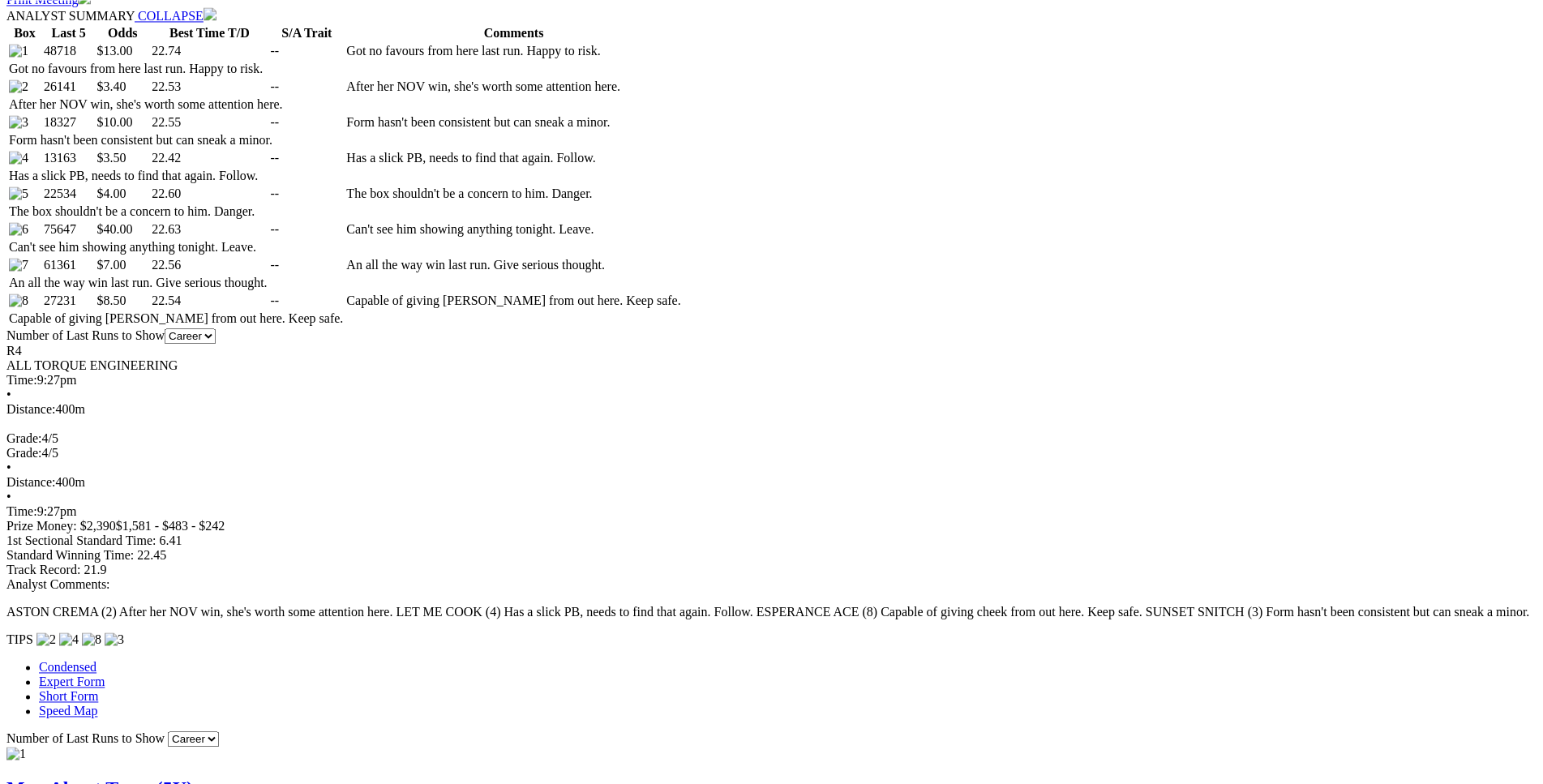
scroll to position [910, 0]
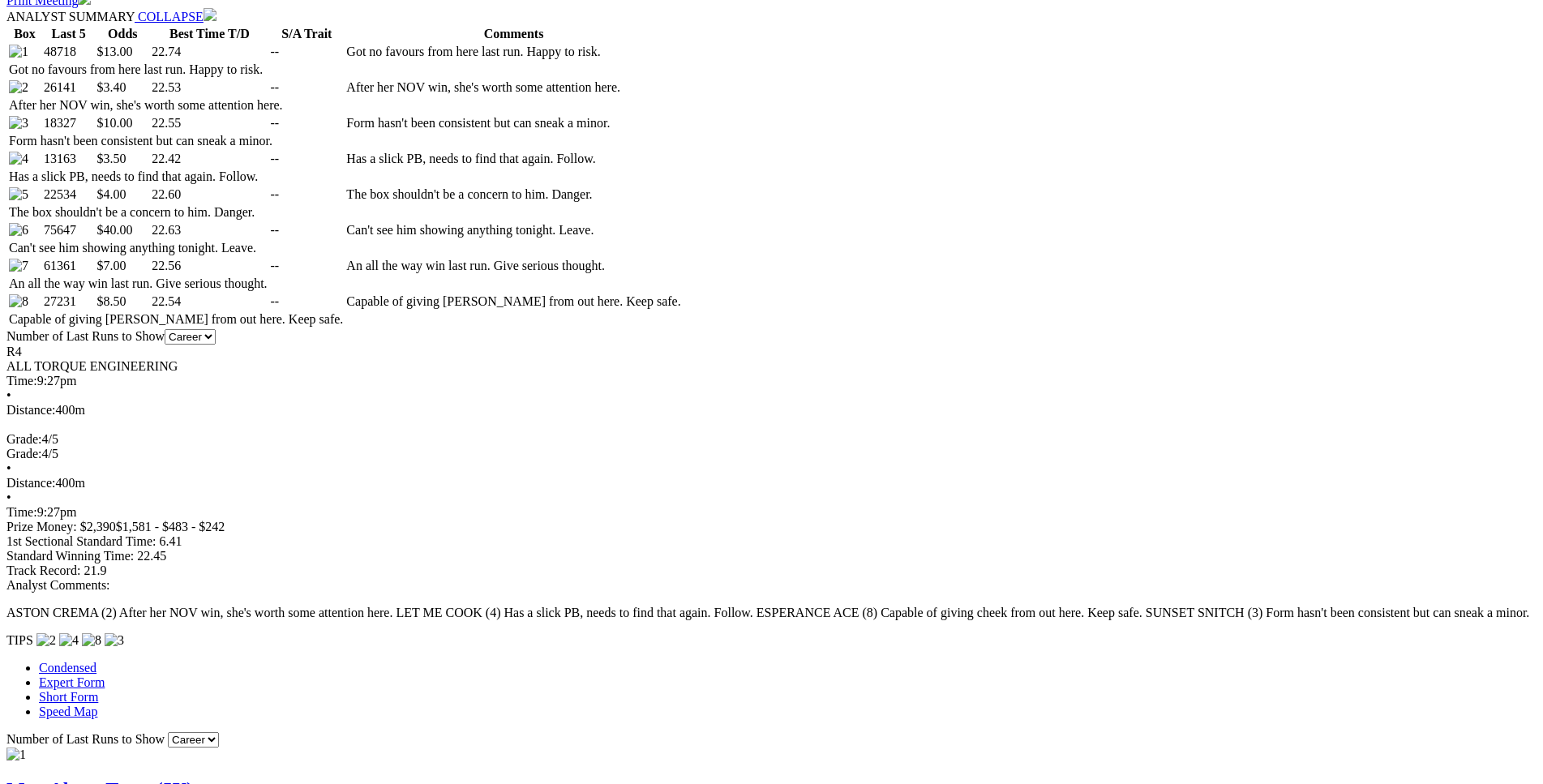
drag, startPoint x: 355, startPoint y: 685, endPoint x: 378, endPoint y: 666, distance: 29.8
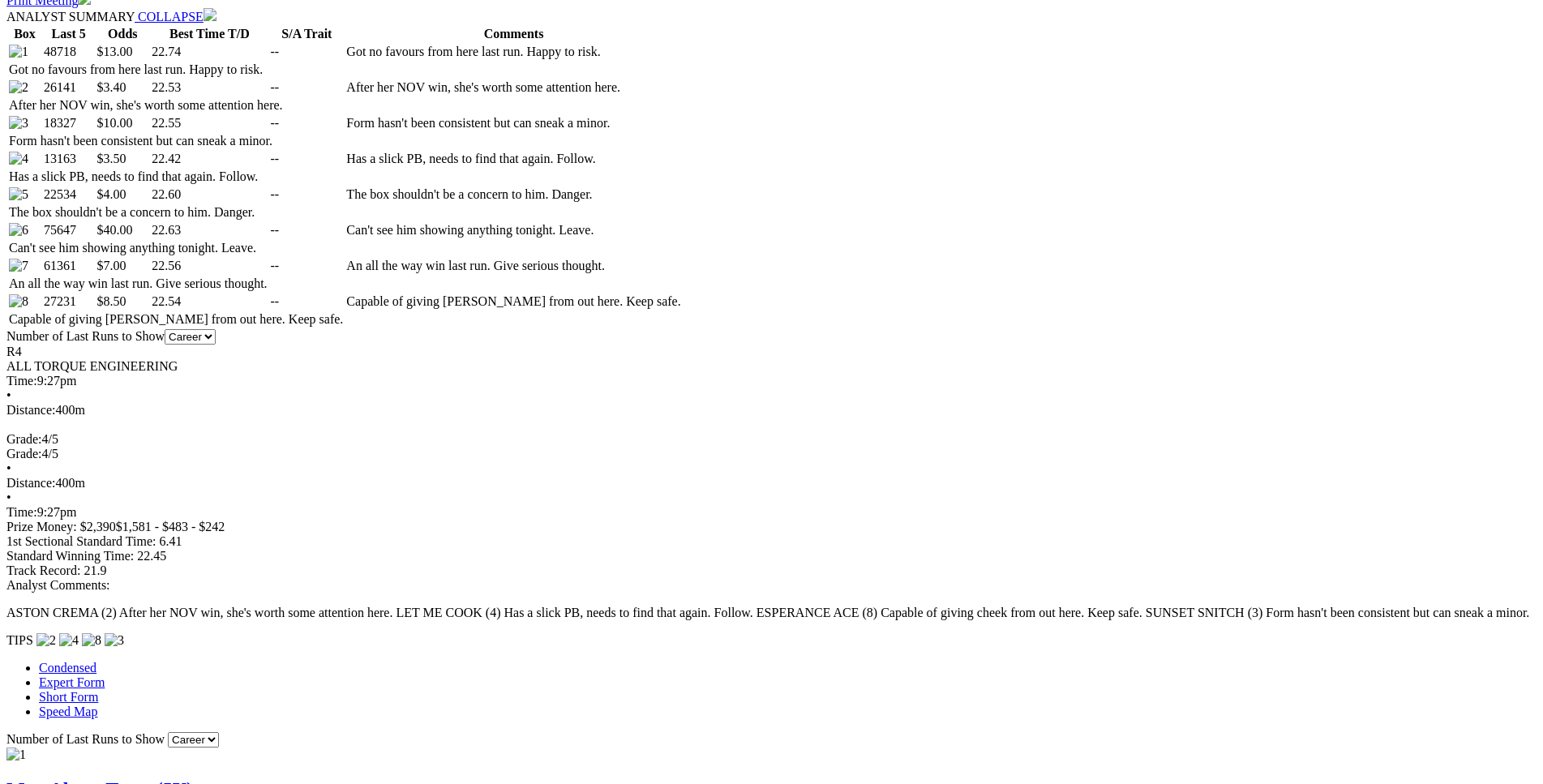
drag, startPoint x: 328, startPoint y: 361, endPoint x: 856, endPoint y: 355, distance: 528.0
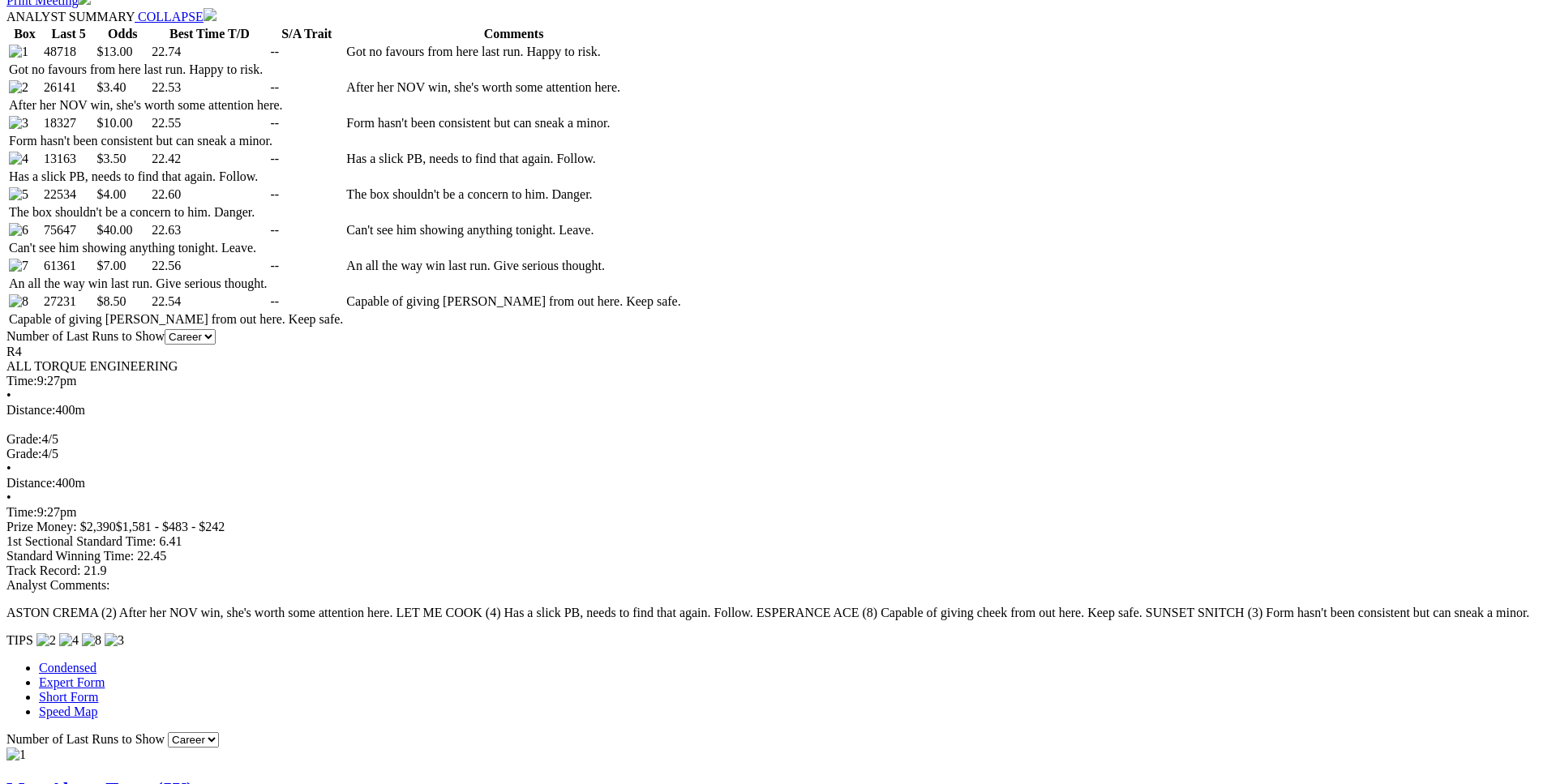
drag, startPoint x: 333, startPoint y: 298, endPoint x: 900, endPoint y: 289, distance: 567.1
